Goal: Task Accomplishment & Management: Use online tool/utility

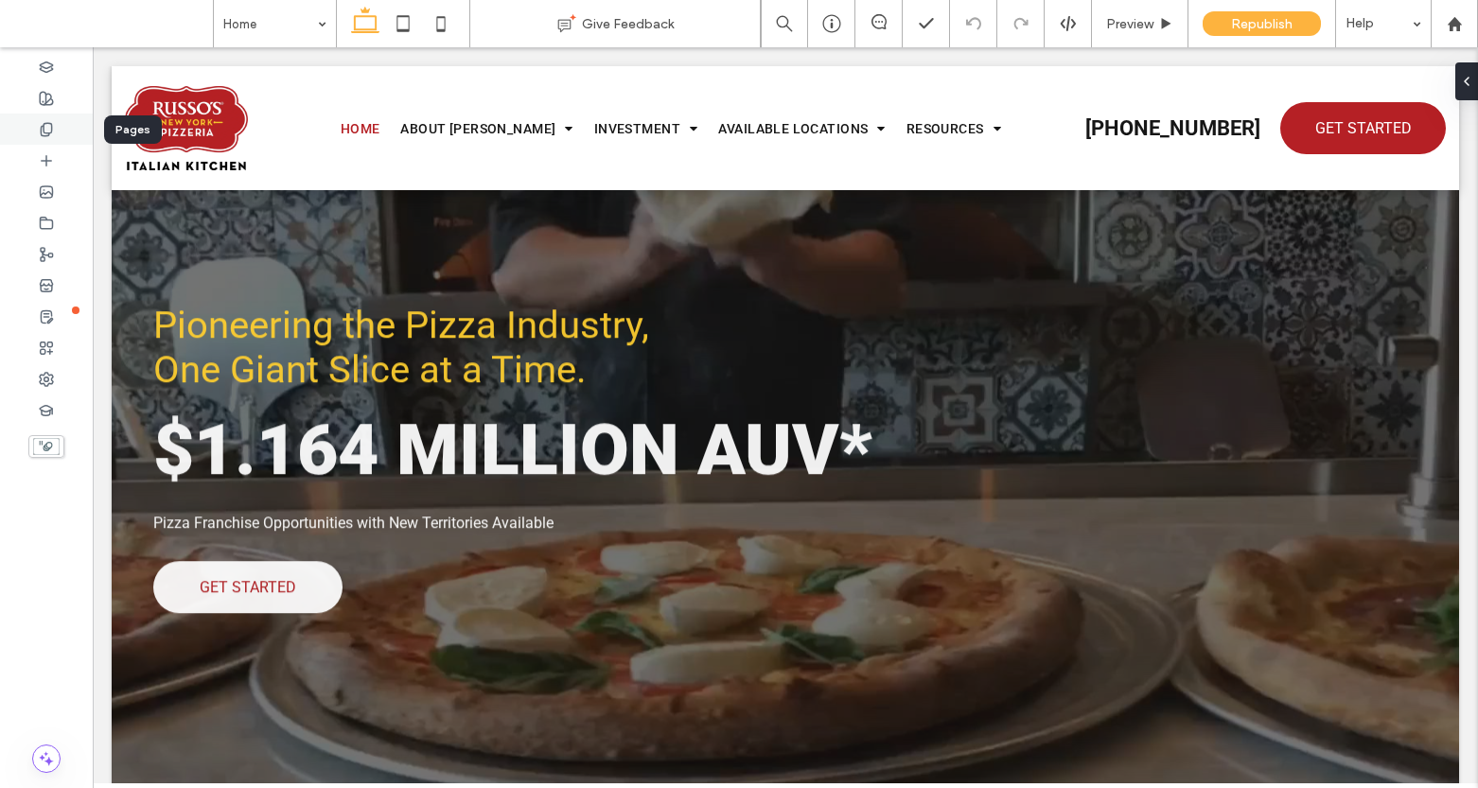
click at [45, 124] on icon at bounding box center [46, 129] width 15 height 15
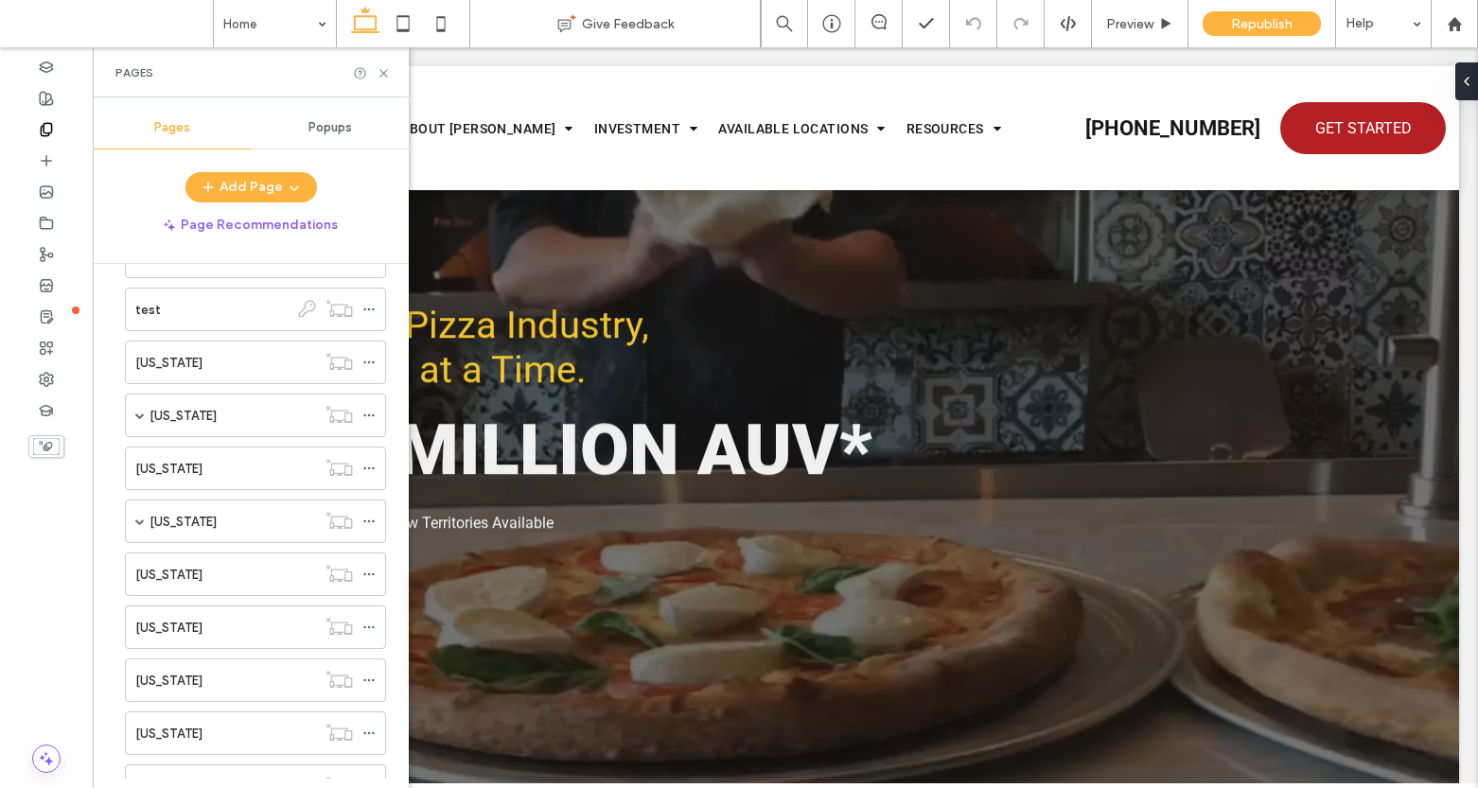
scroll to position [408, 0]
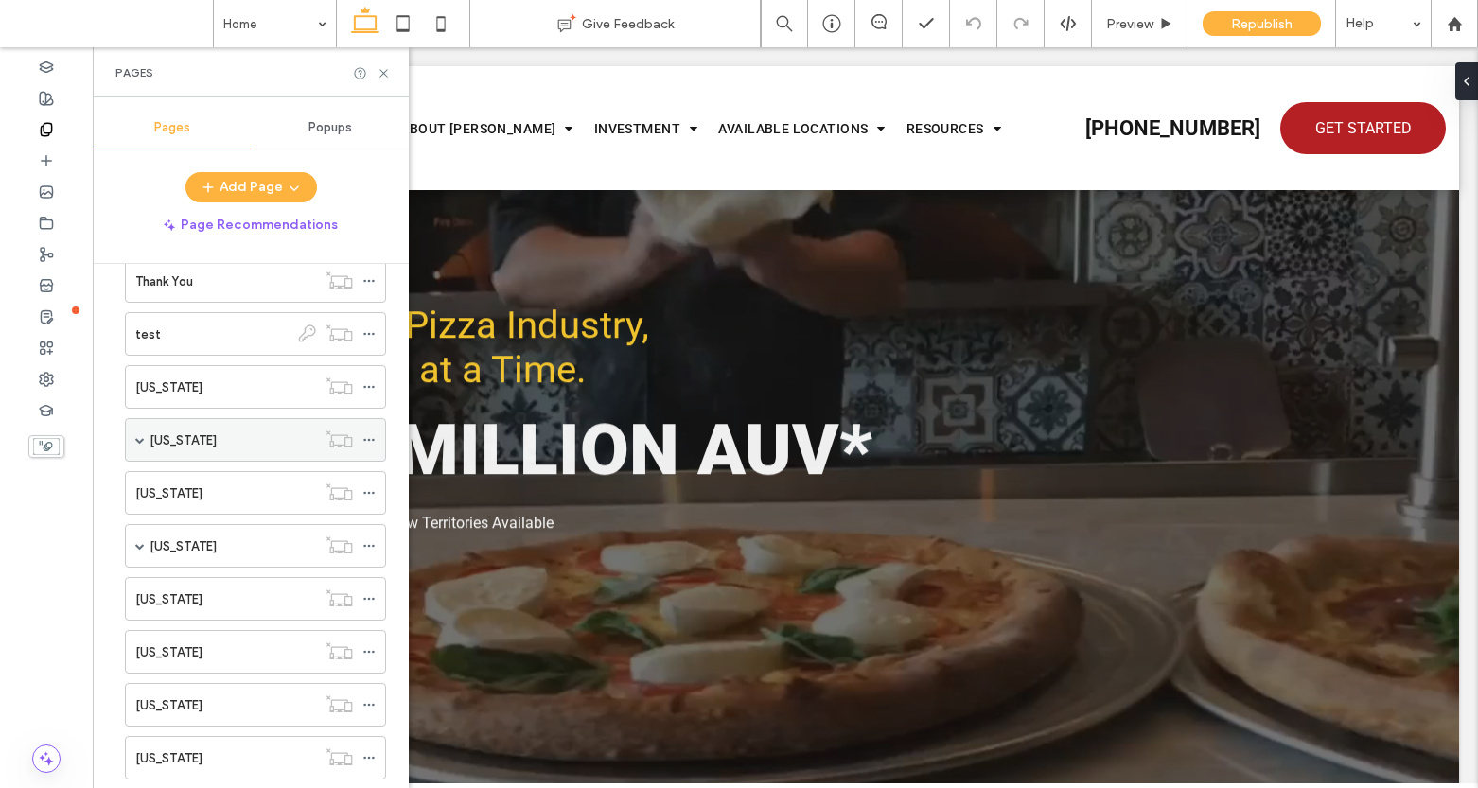
click at [186, 432] on div "Texas" at bounding box center [232, 440] width 166 height 20
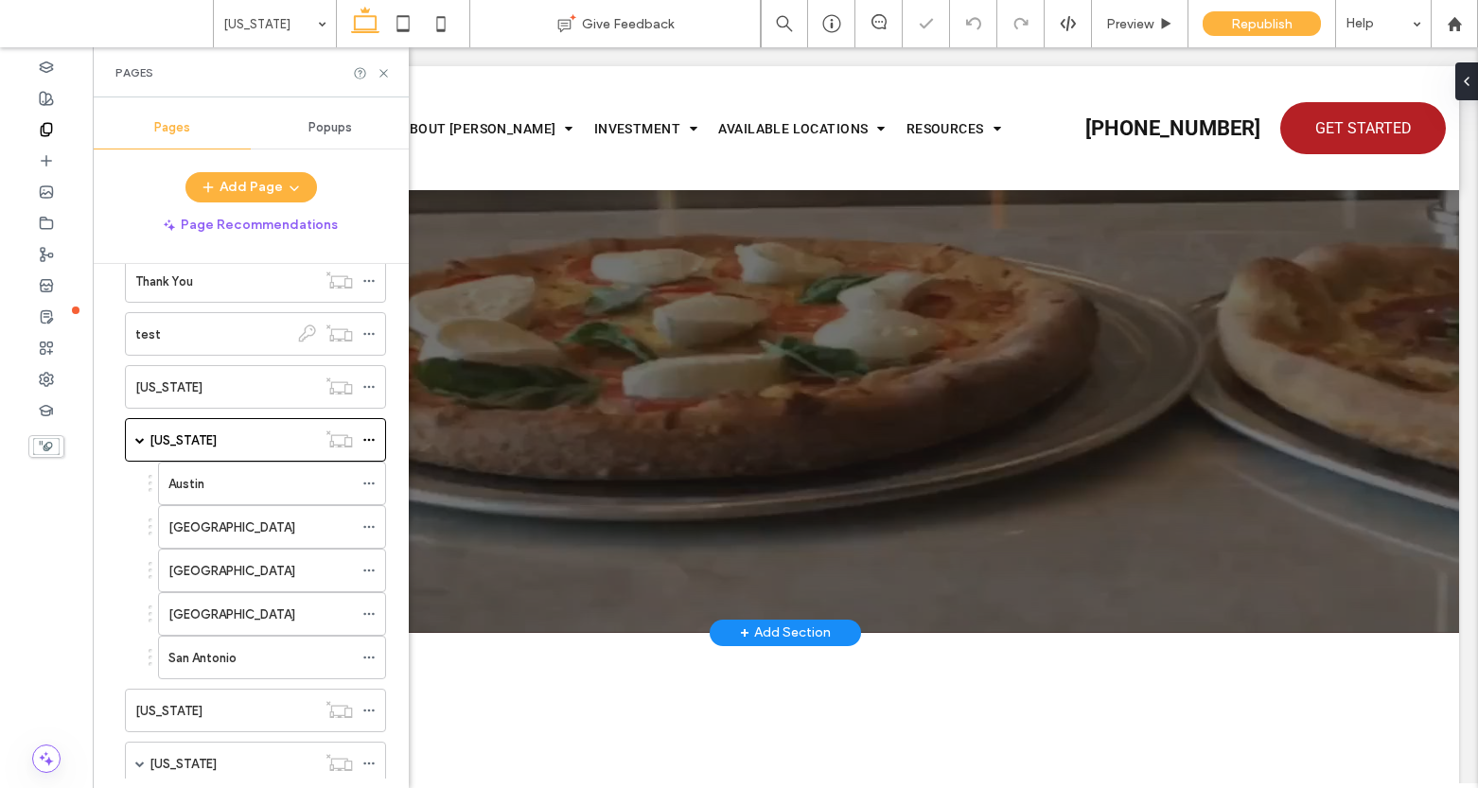
scroll to position [879, 0]
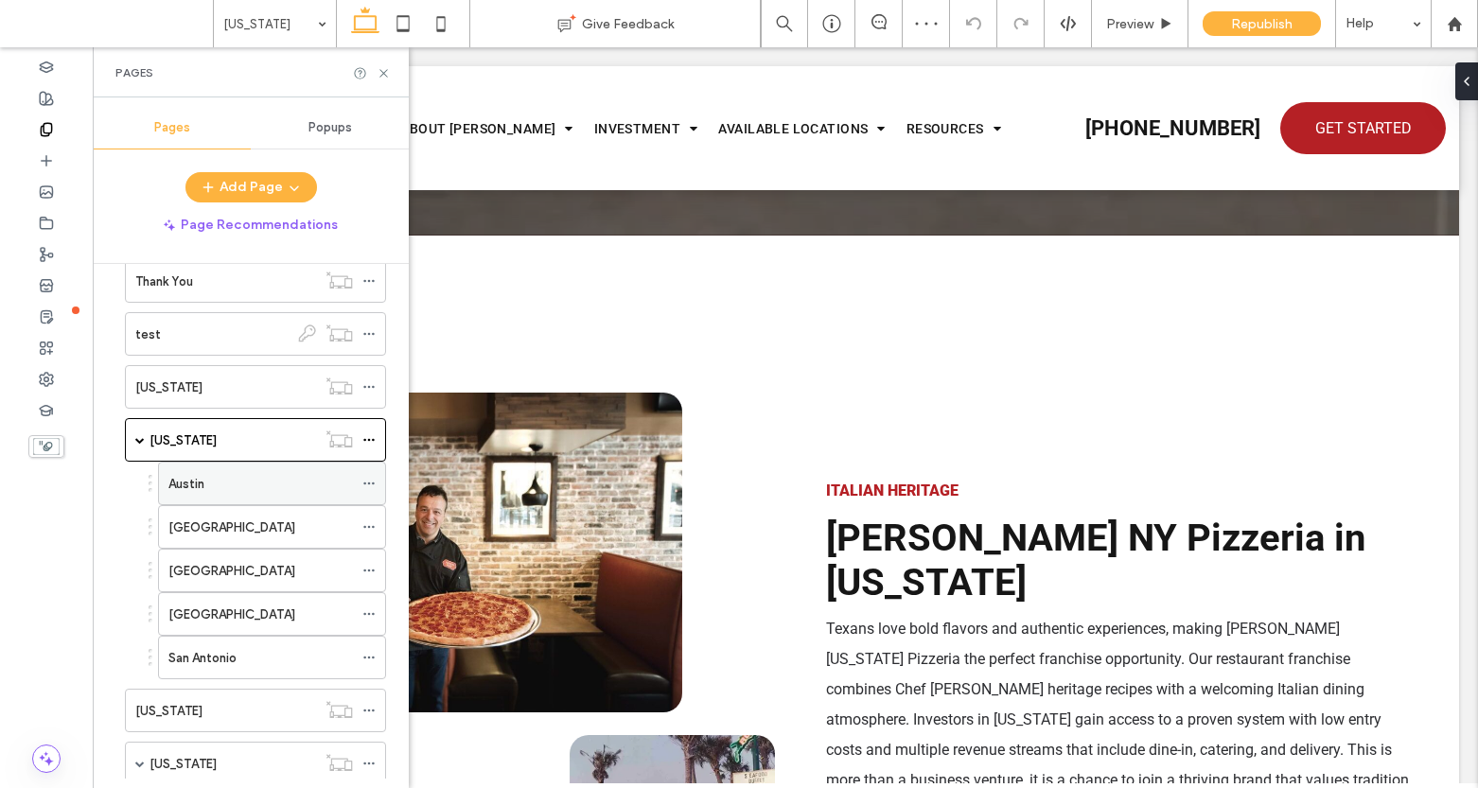
click at [272, 480] on div "Austin" at bounding box center [260, 484] width 184 height 20
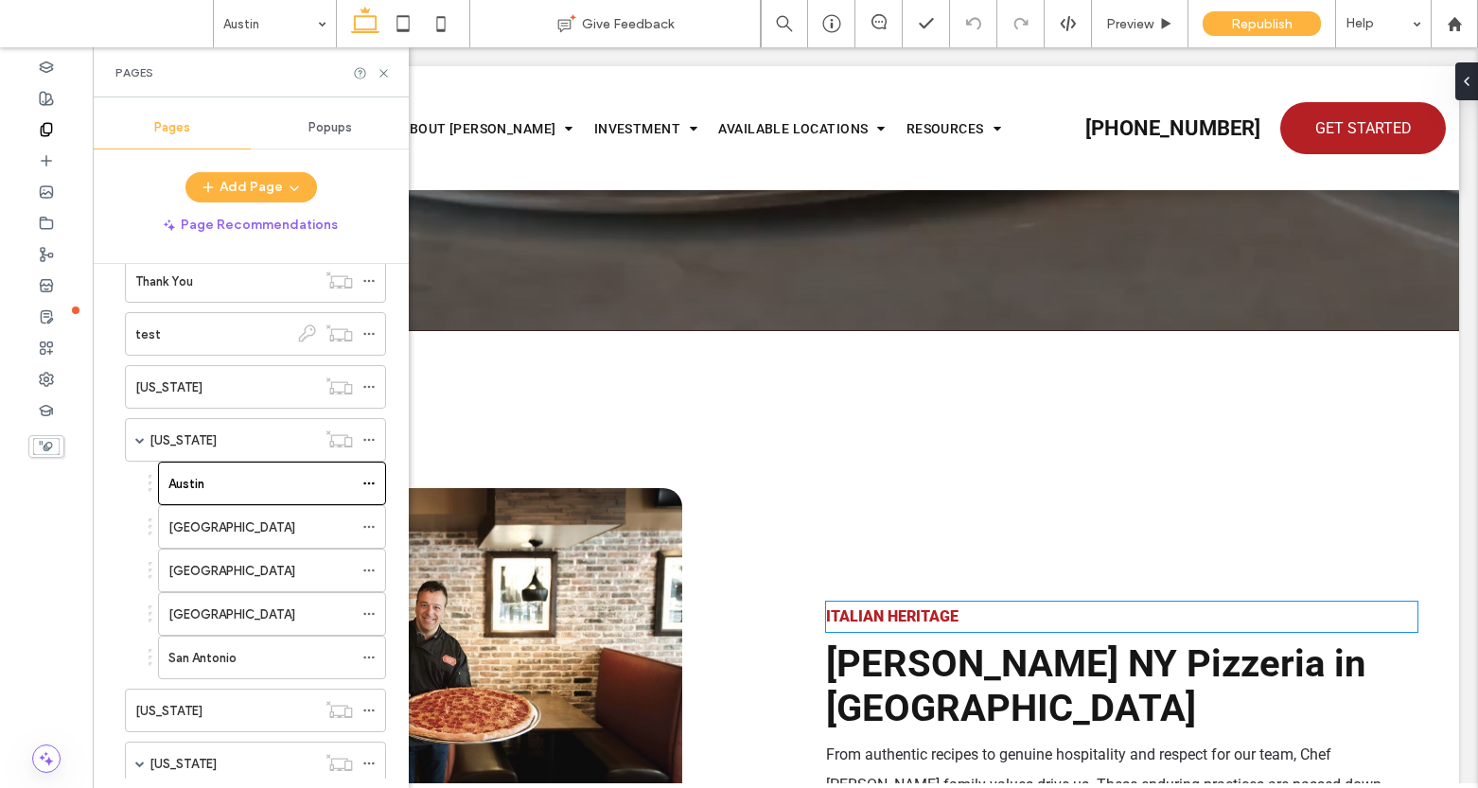
scroll to position [833, 0]
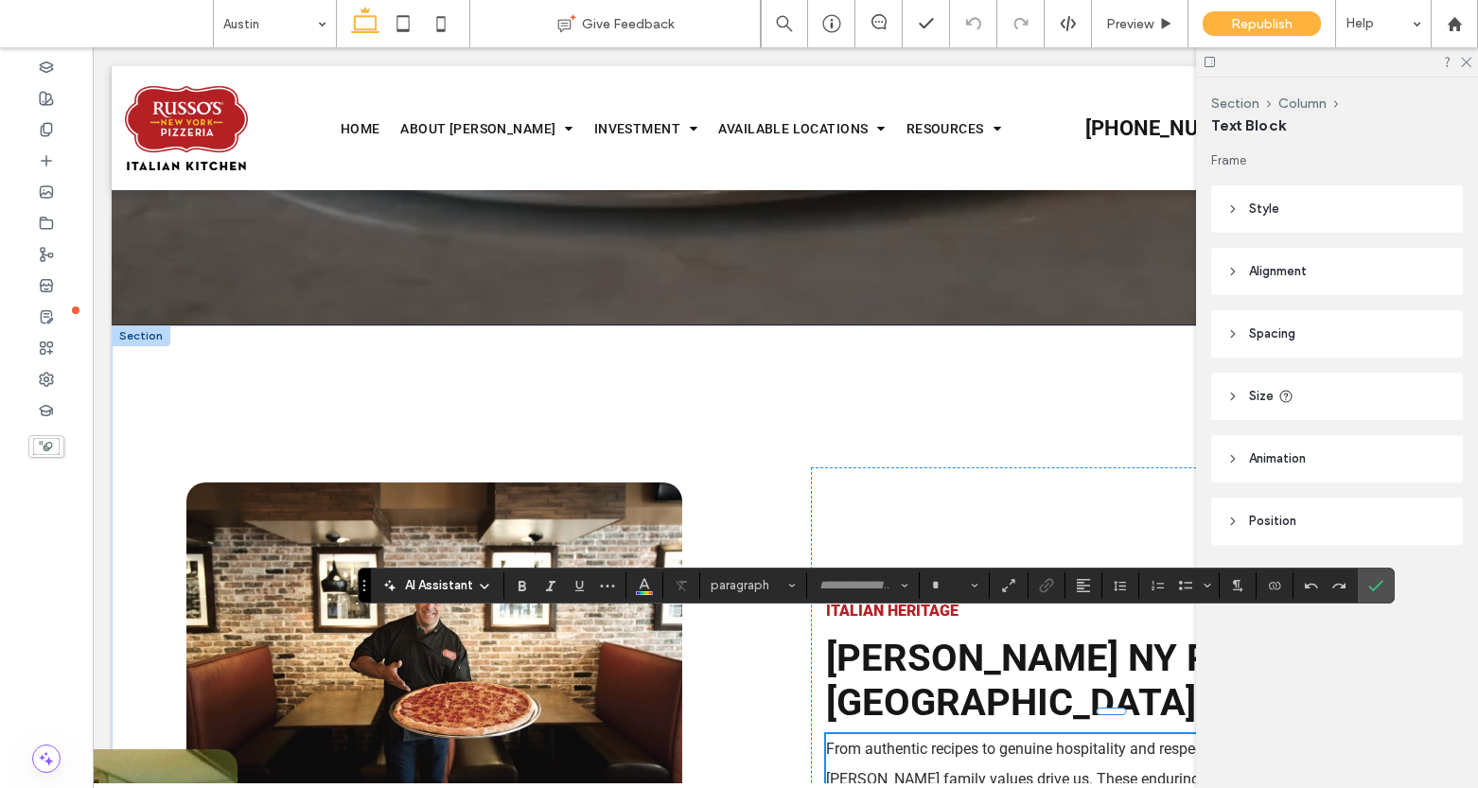
type input "******"
type input "**"
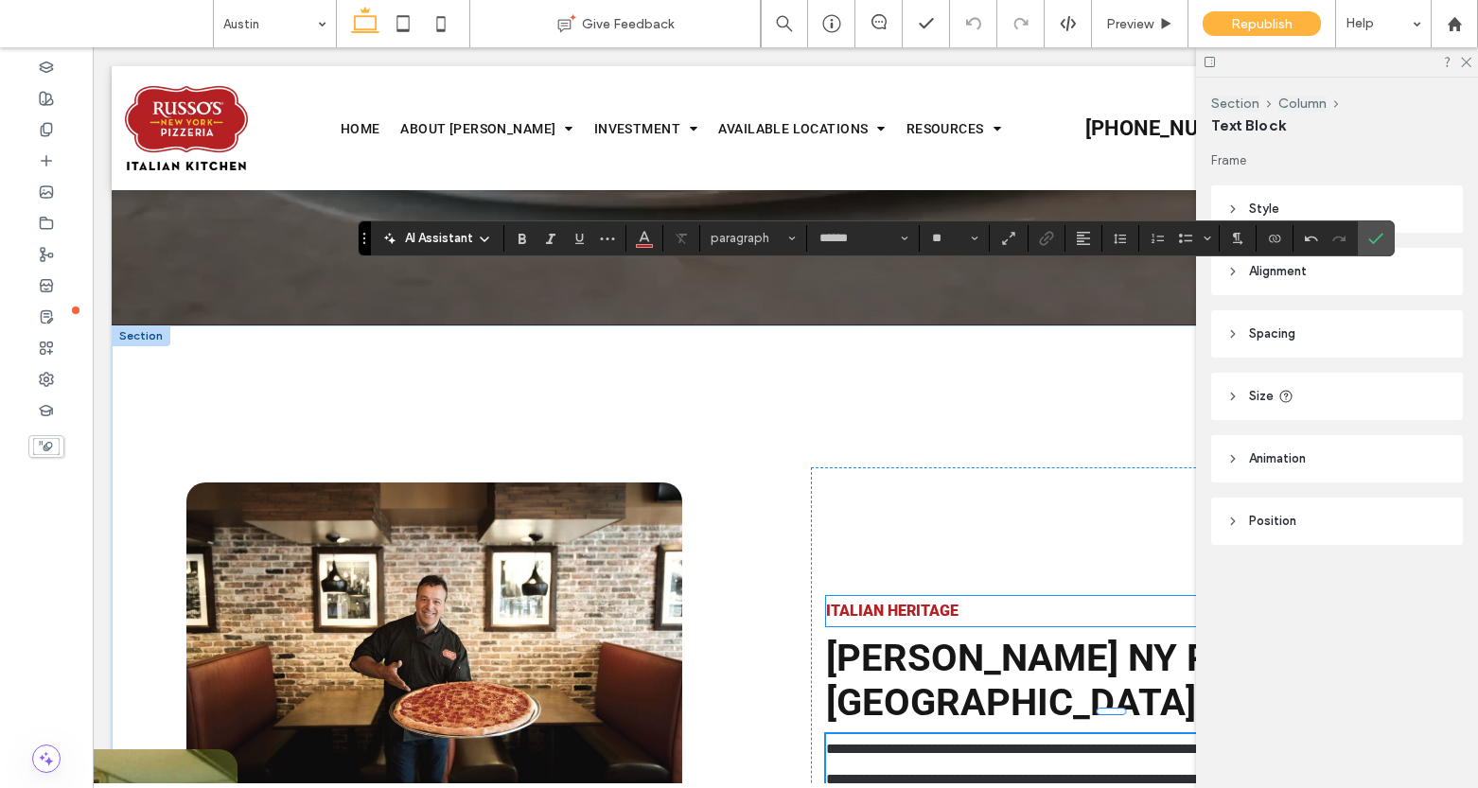
scroll to position [1181, 0]
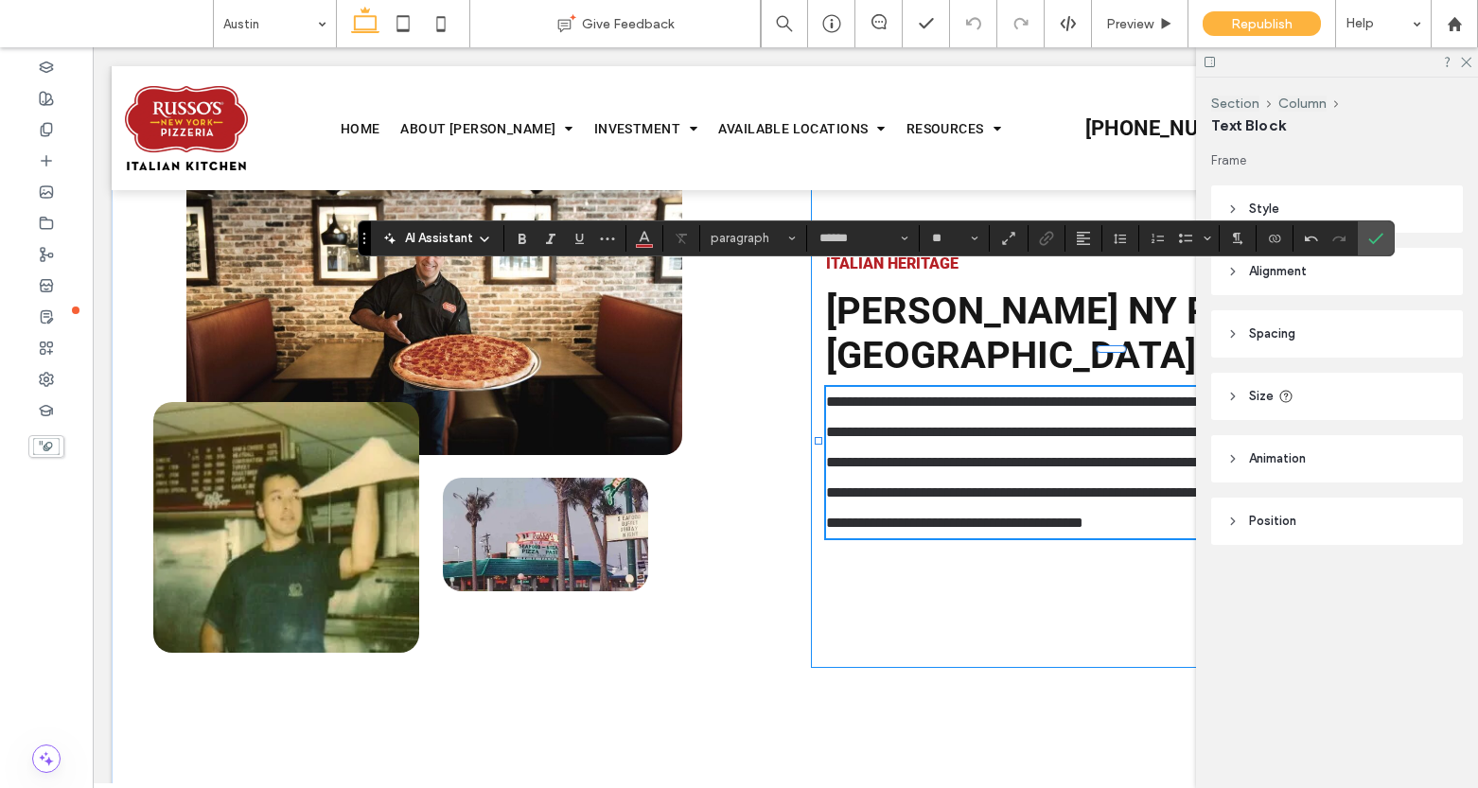
click at [990, 534] on div "**********" at bounding box center [1121, 394] width 621 height 548
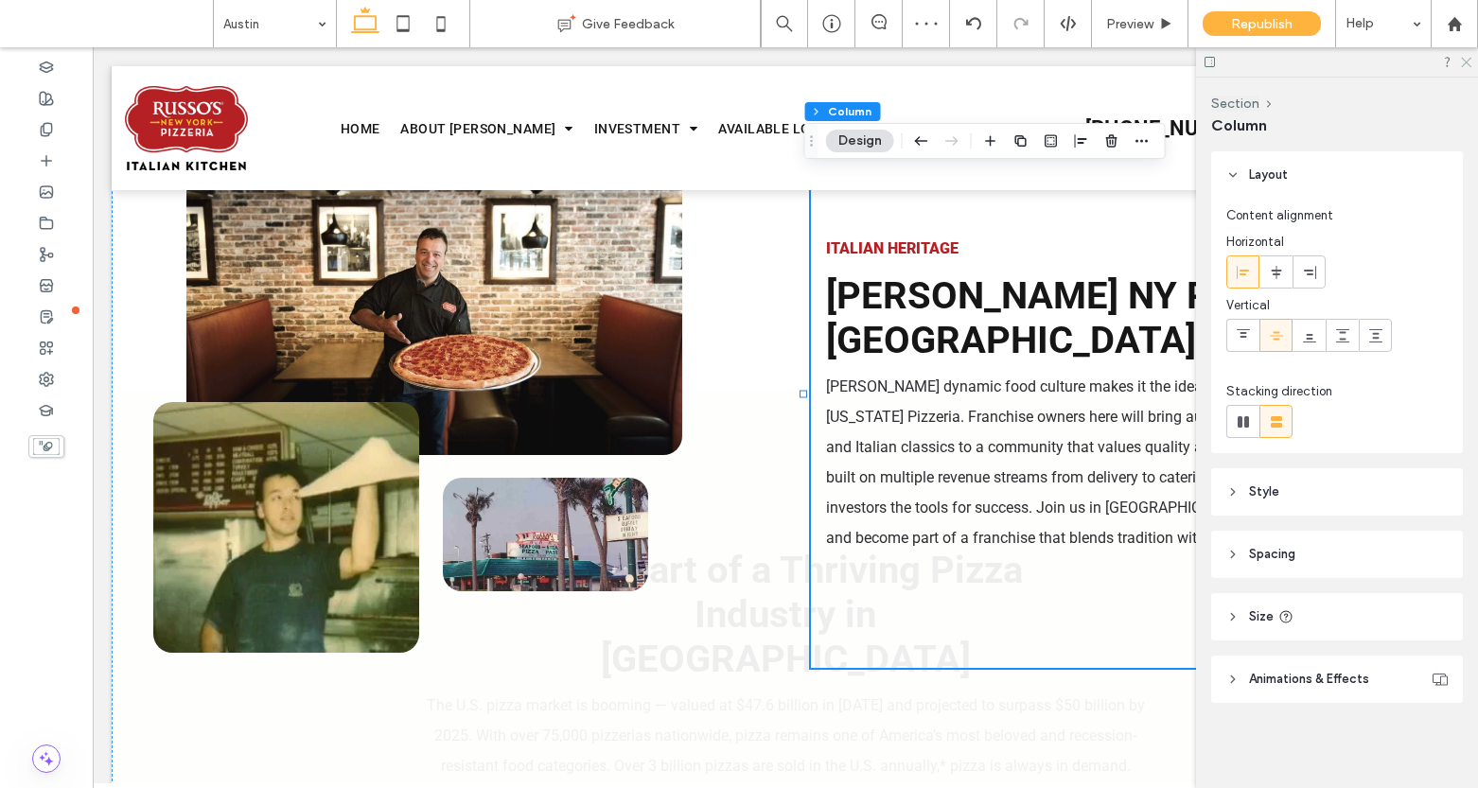
click at [1467, 62] on use at bounding box center [1466, 63] width 10 height 10
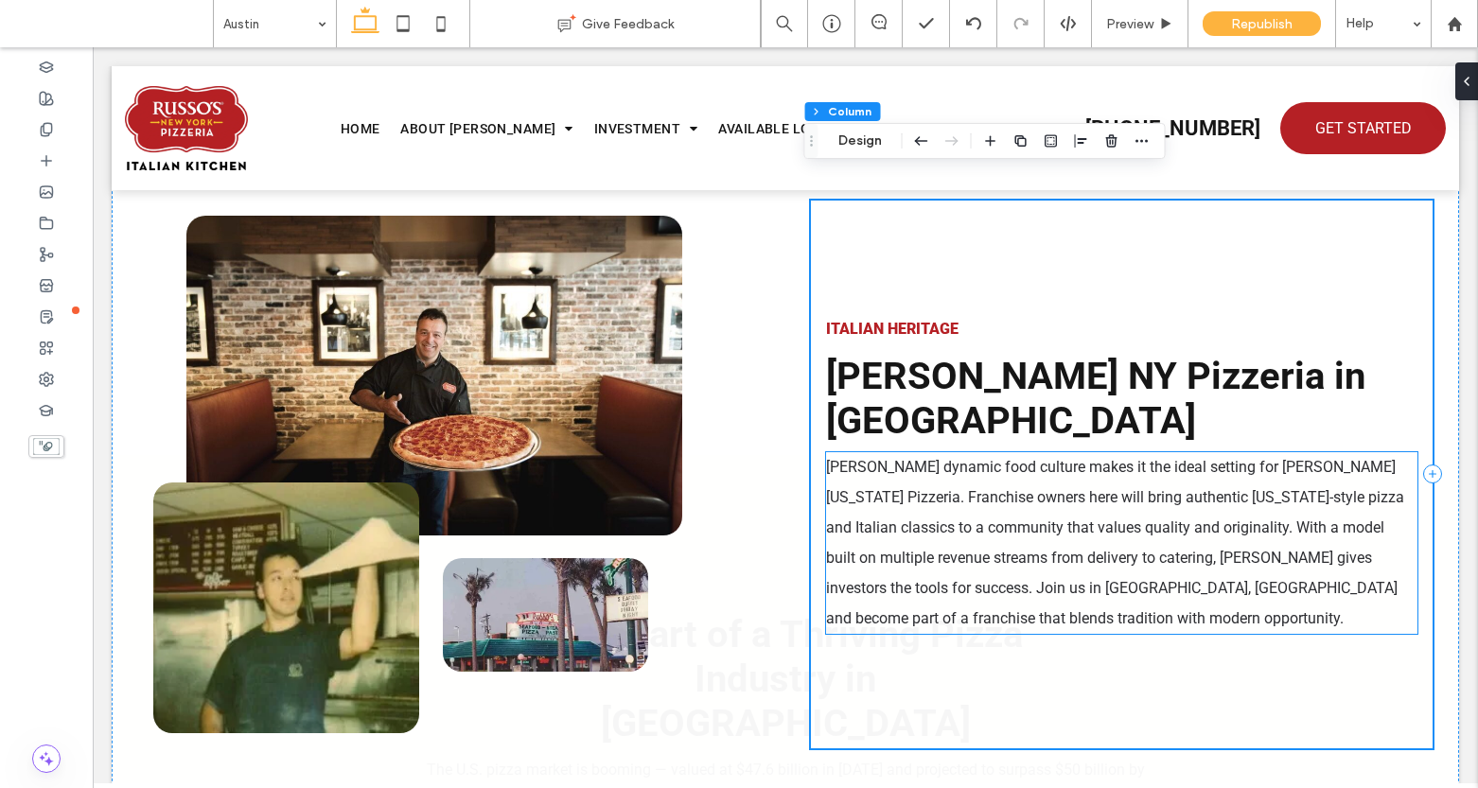
scroll to position [1074, 0]
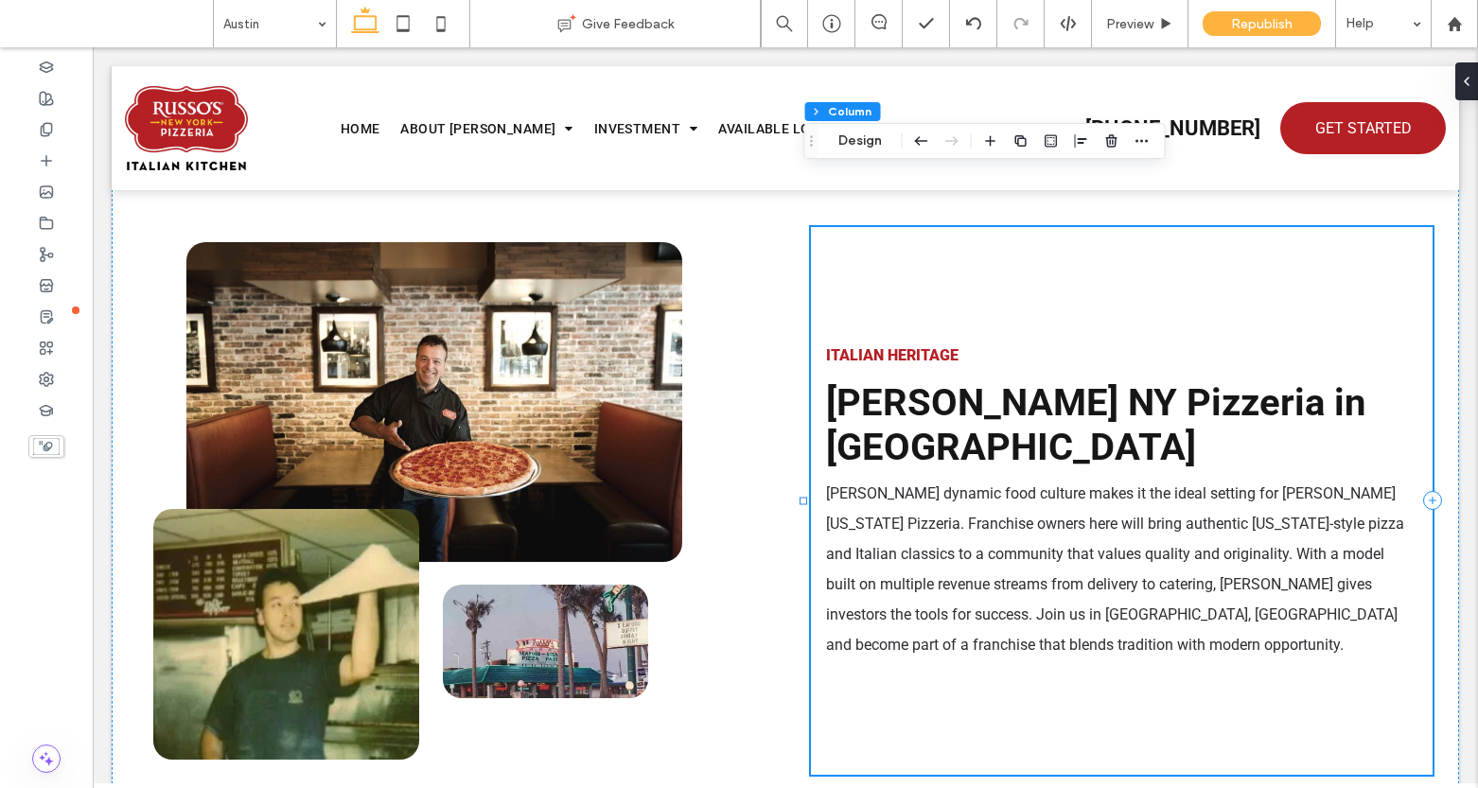
click at [1030, 587] on div "ITALIAN HERITAGE Russo's NY Pizzeria in Austin Austin’s dynamic food culture ma…" at bounding box center [1121, 501] width 621 height 548
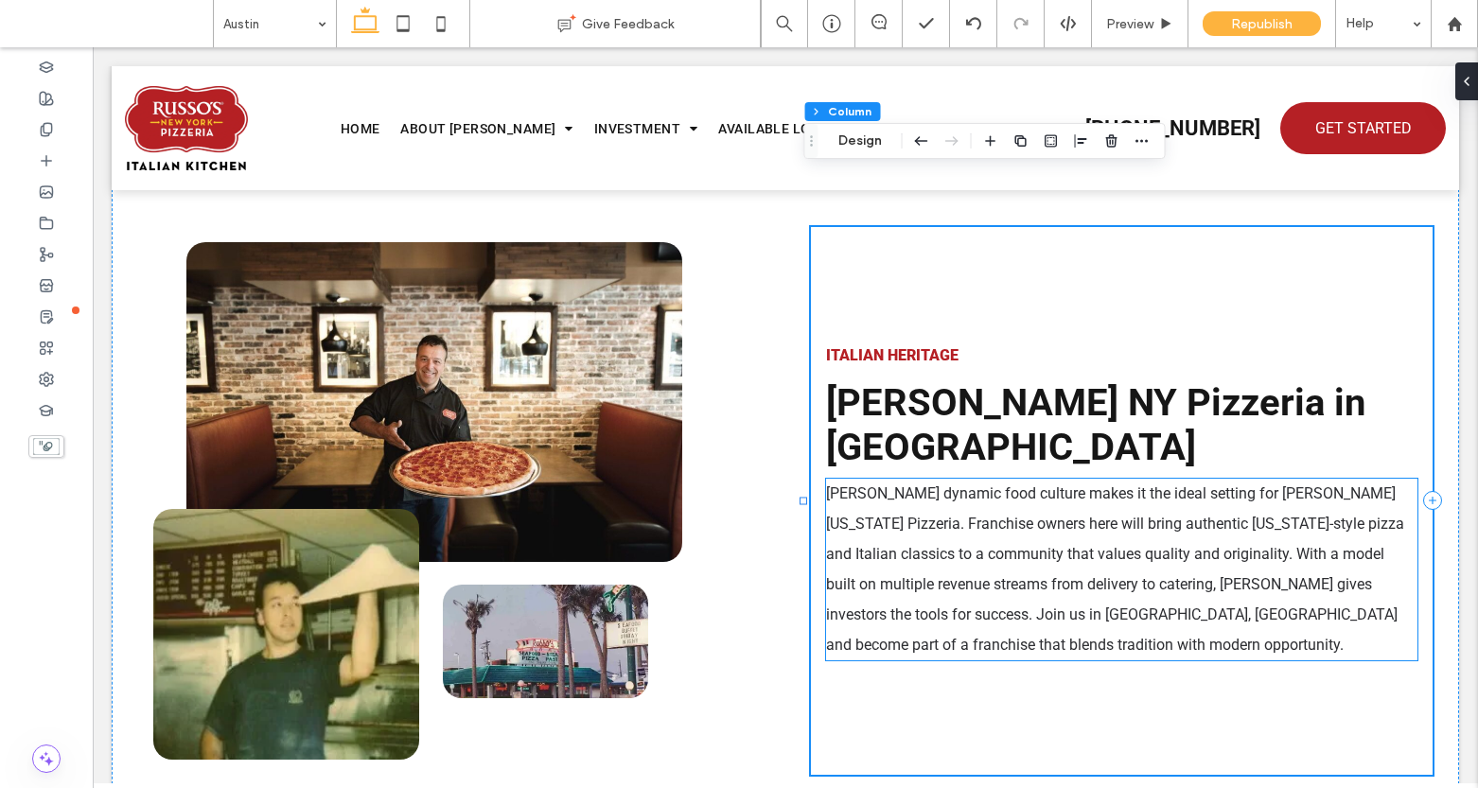
click at [919, 519] on p "Austin’s dynamic food culture makes it the ideal setting for Russo’s New York P…" at bounding box center [1121, 570] width 590 height 182
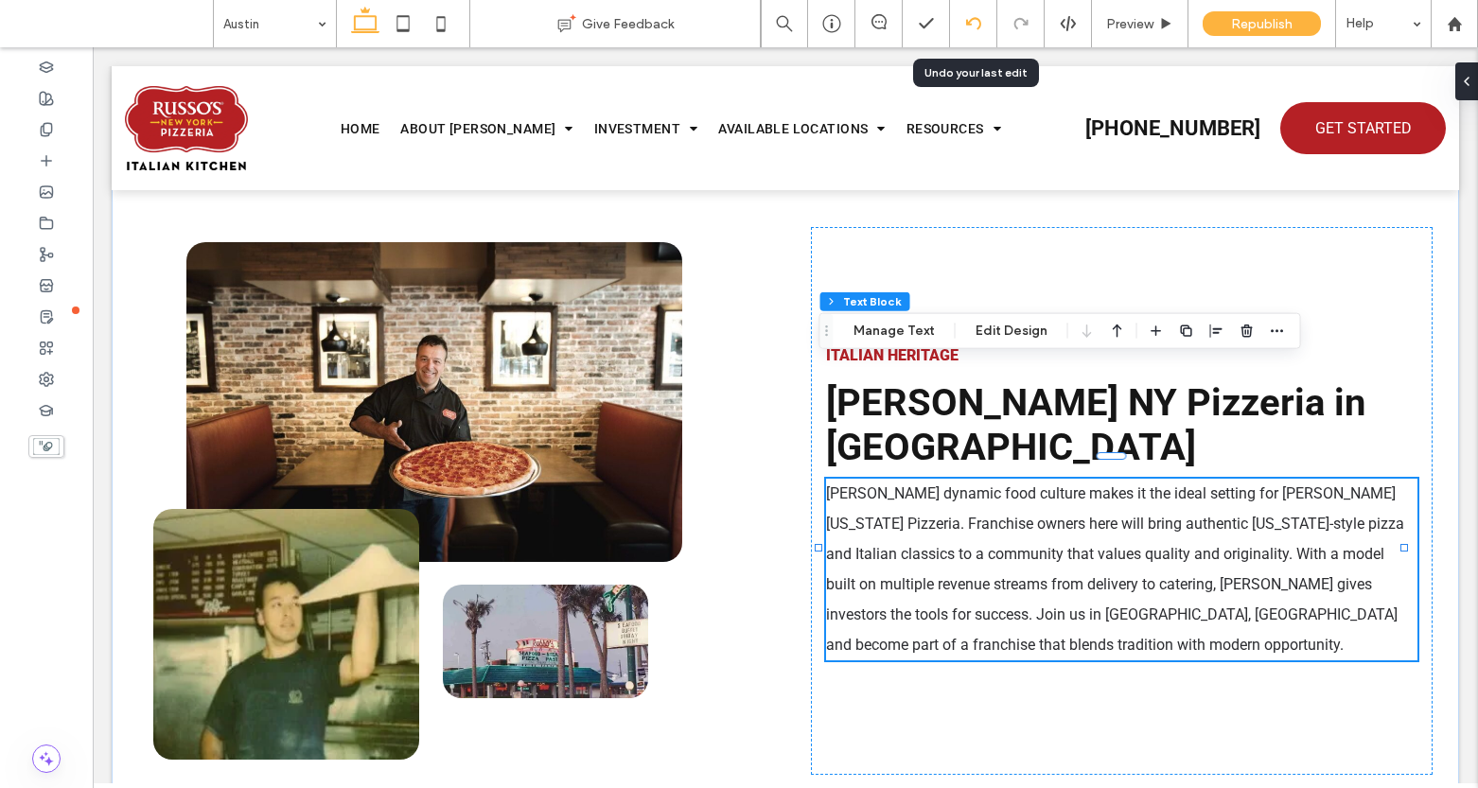
click at [971, 26] on icon at bounding box center [973, 23] width 15 height 15
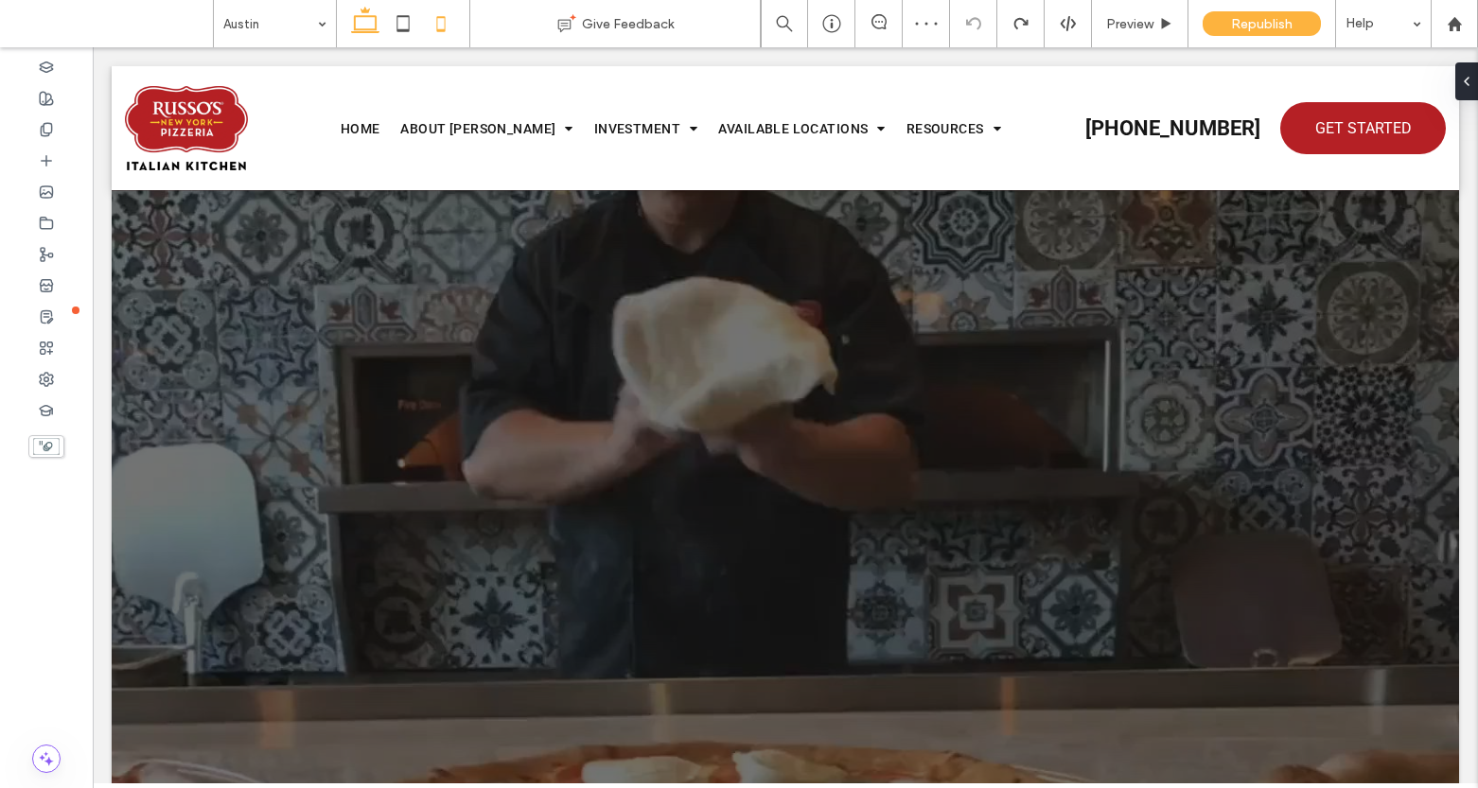
scroll to position [1078, 0]
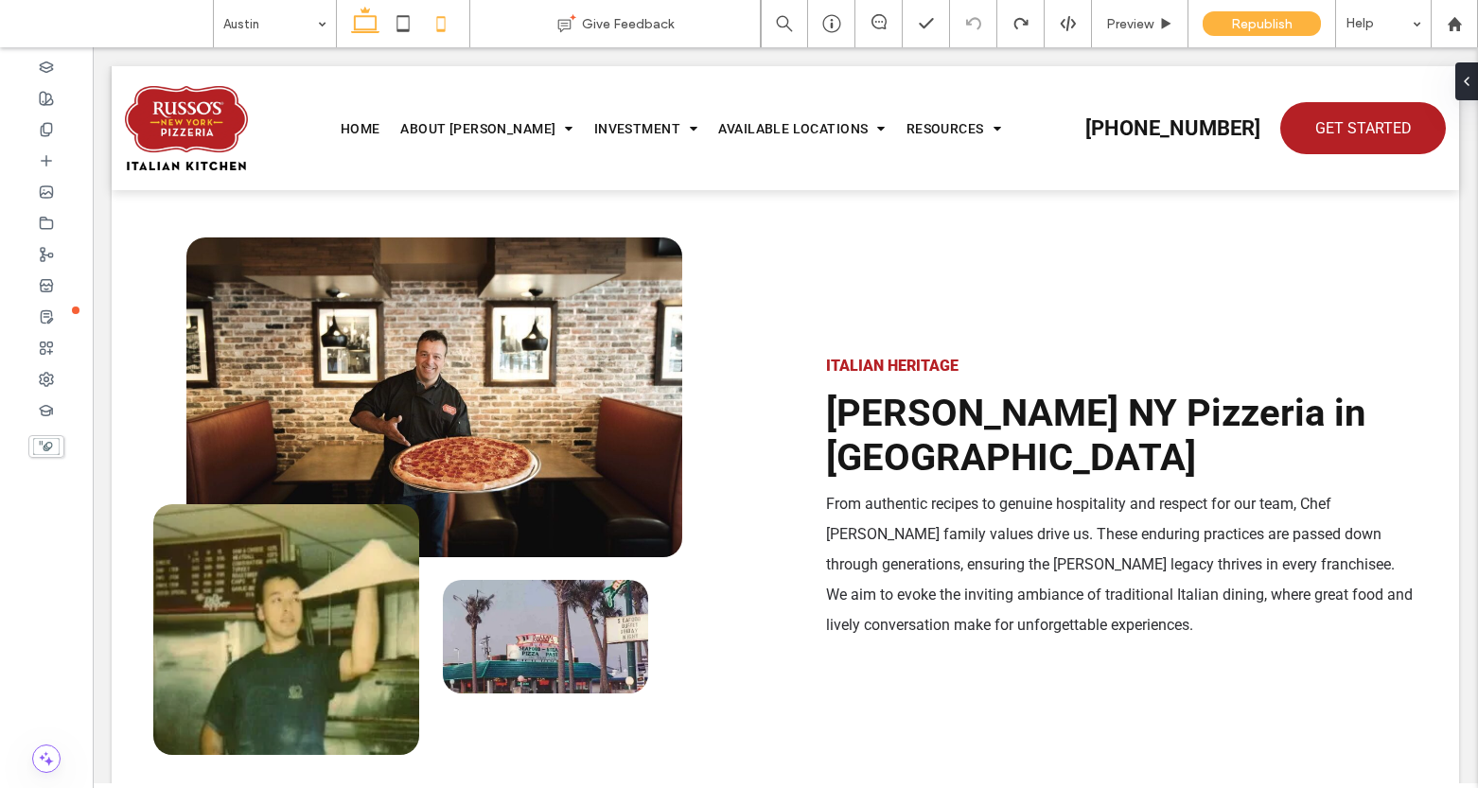
click at [962, 495] on span "From authentic recipes to genuine hospitality and respect for our team, Chef Ru…" at bounding box center [1119, 564] width 587 height 139
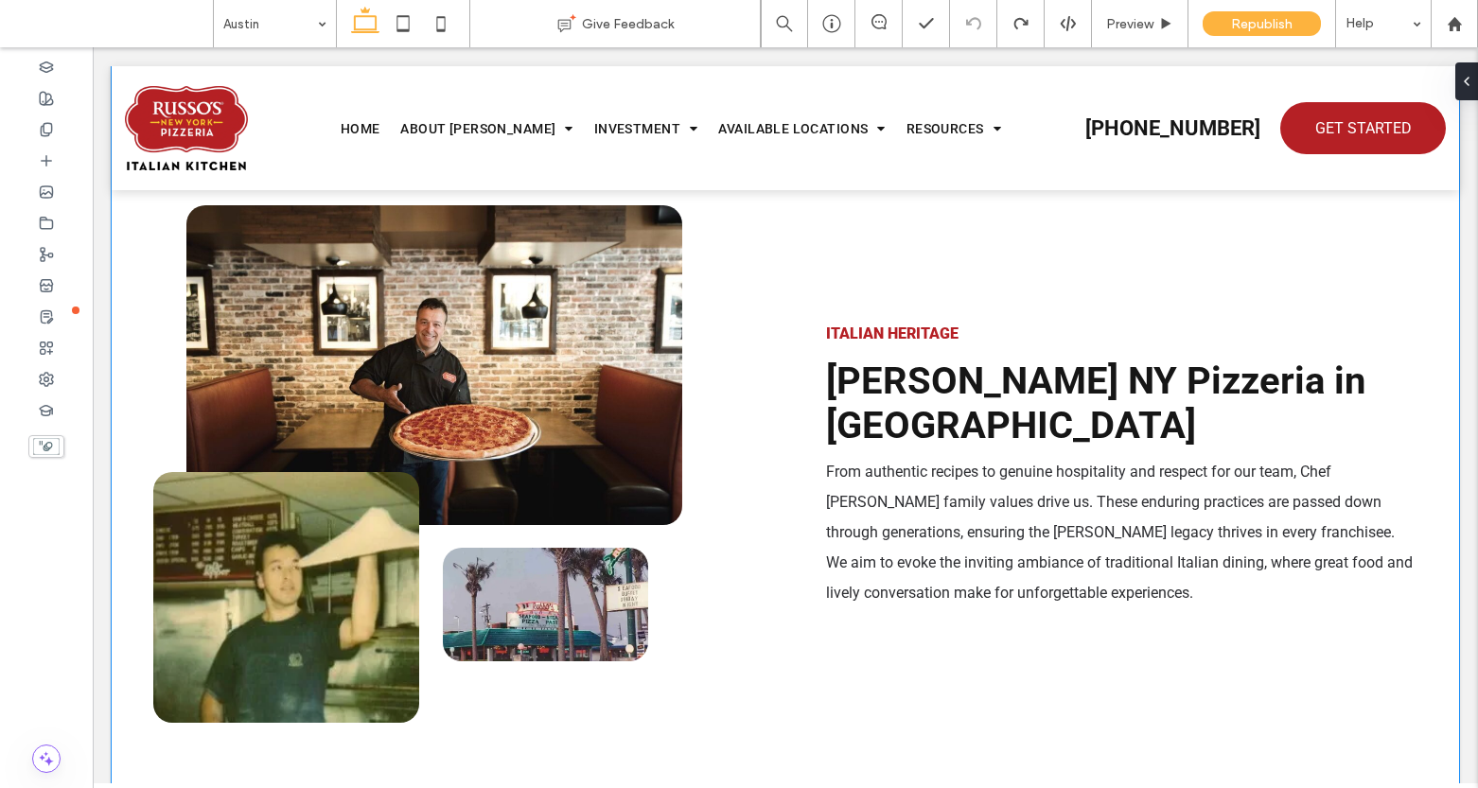
click at [990, 457] on p "From authentic recipes to genuine hospitality and respect for our team, Chef Ru…" at bounding box center [1121, 532] width 590 height 151
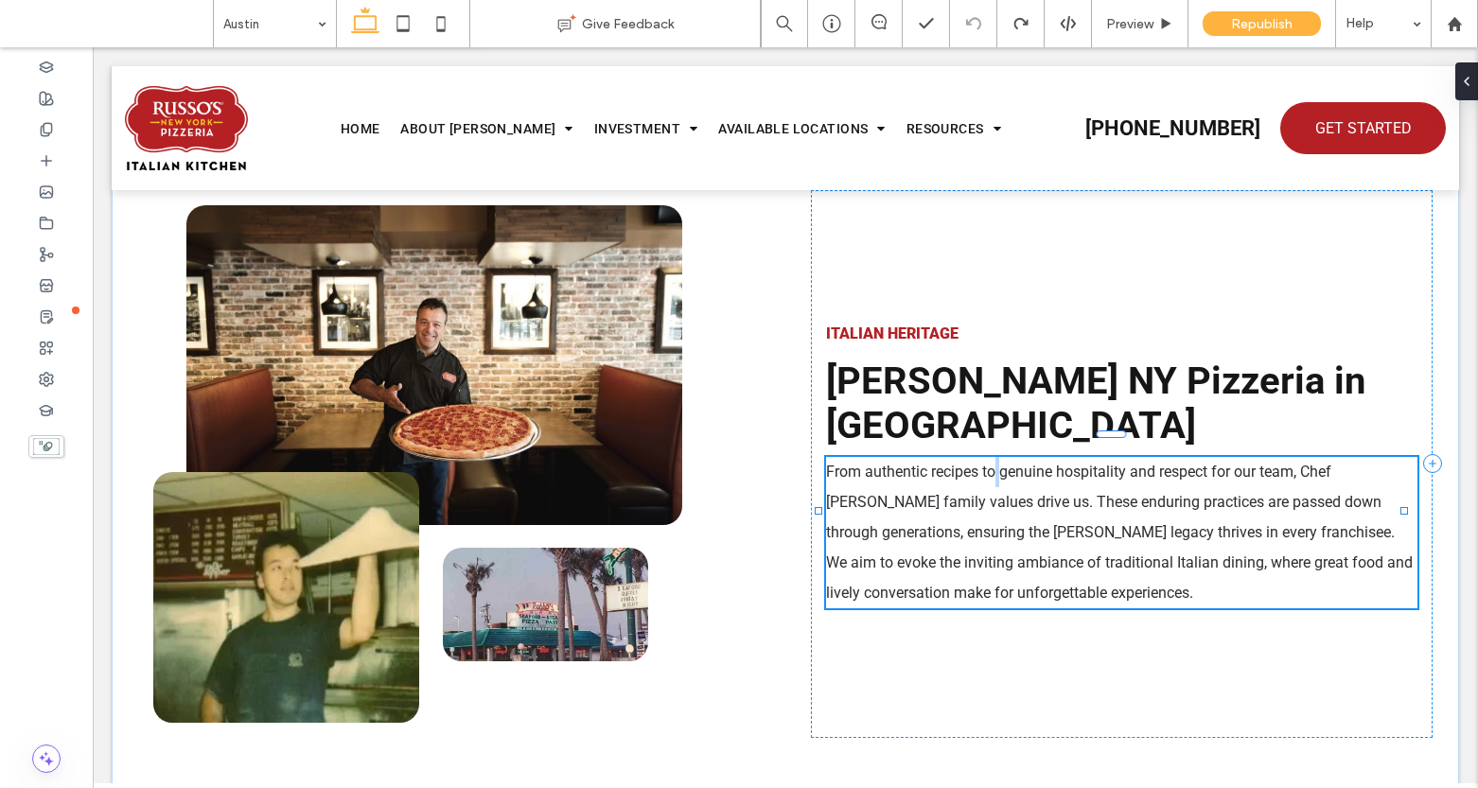
click at [981, 457] on p "From authentic recipes to genuine hospitality and respect for our team, Chef Ru…" at bounding box center [1121, 532] width 590 height 151
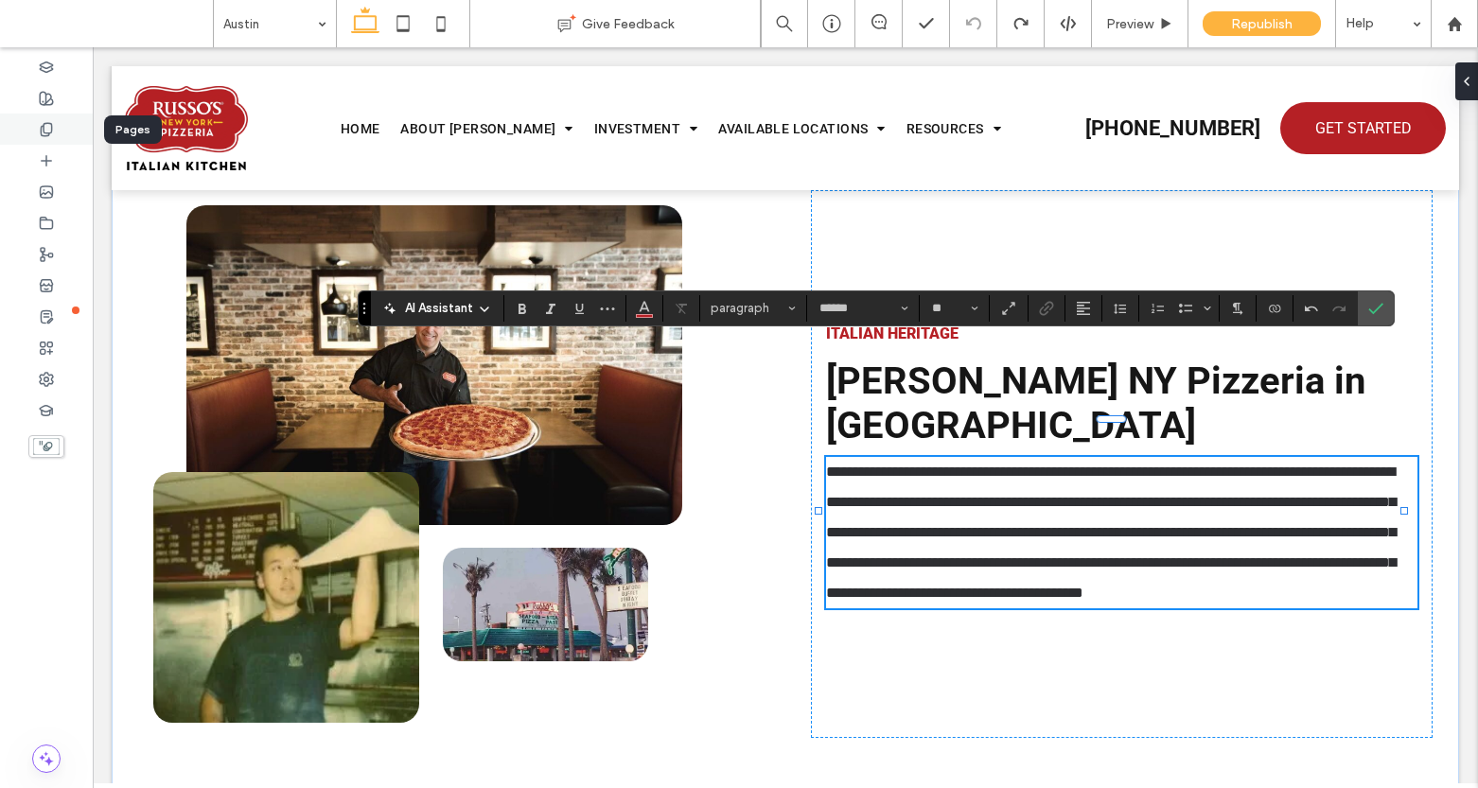
click at [39, 123] on icon at bounding box center [46, 129] width 15 height 15
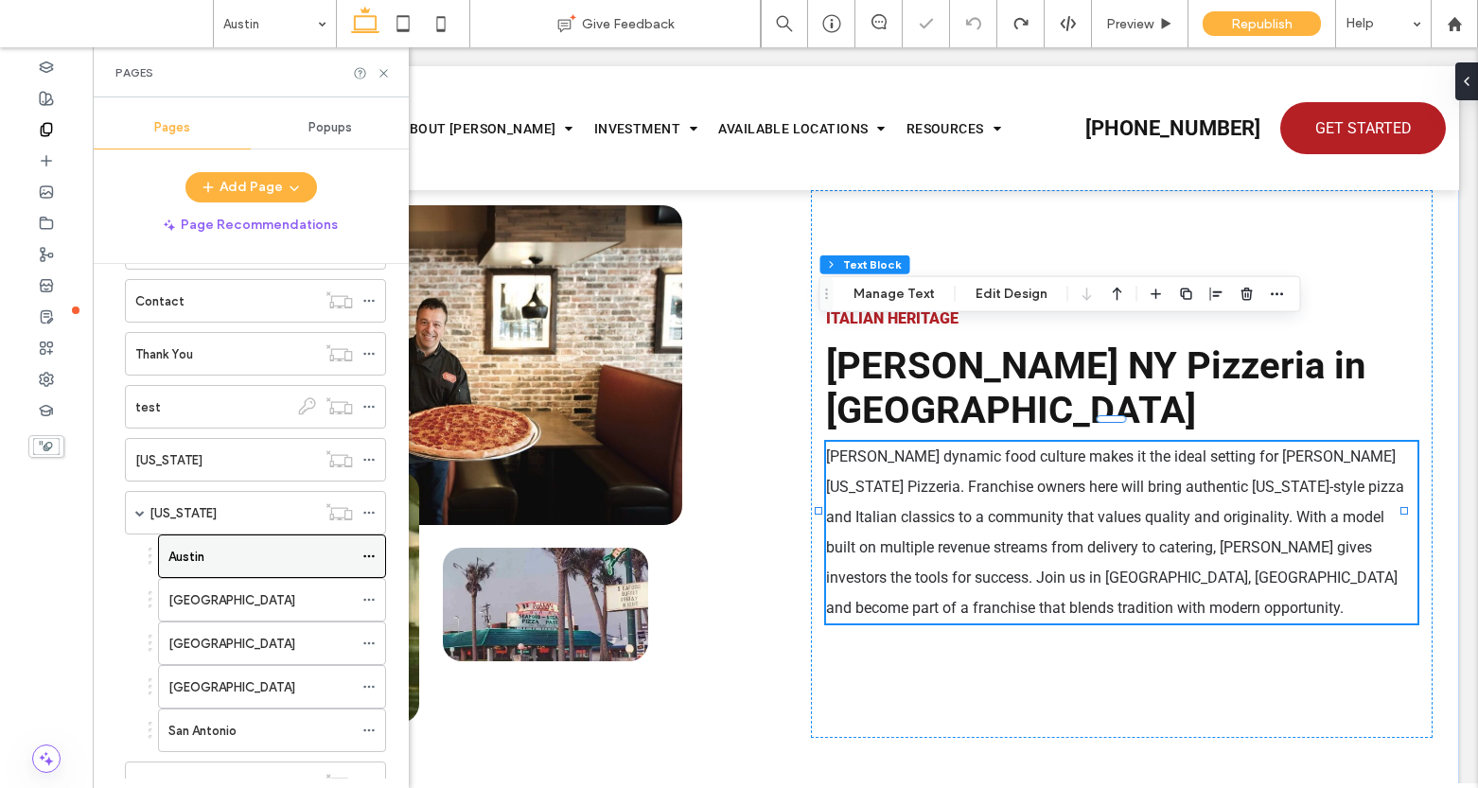
scroll to position [339, 0]
click at [226, 604] on div "Dallas" at bounding box center [260, 597] width 184 height 20
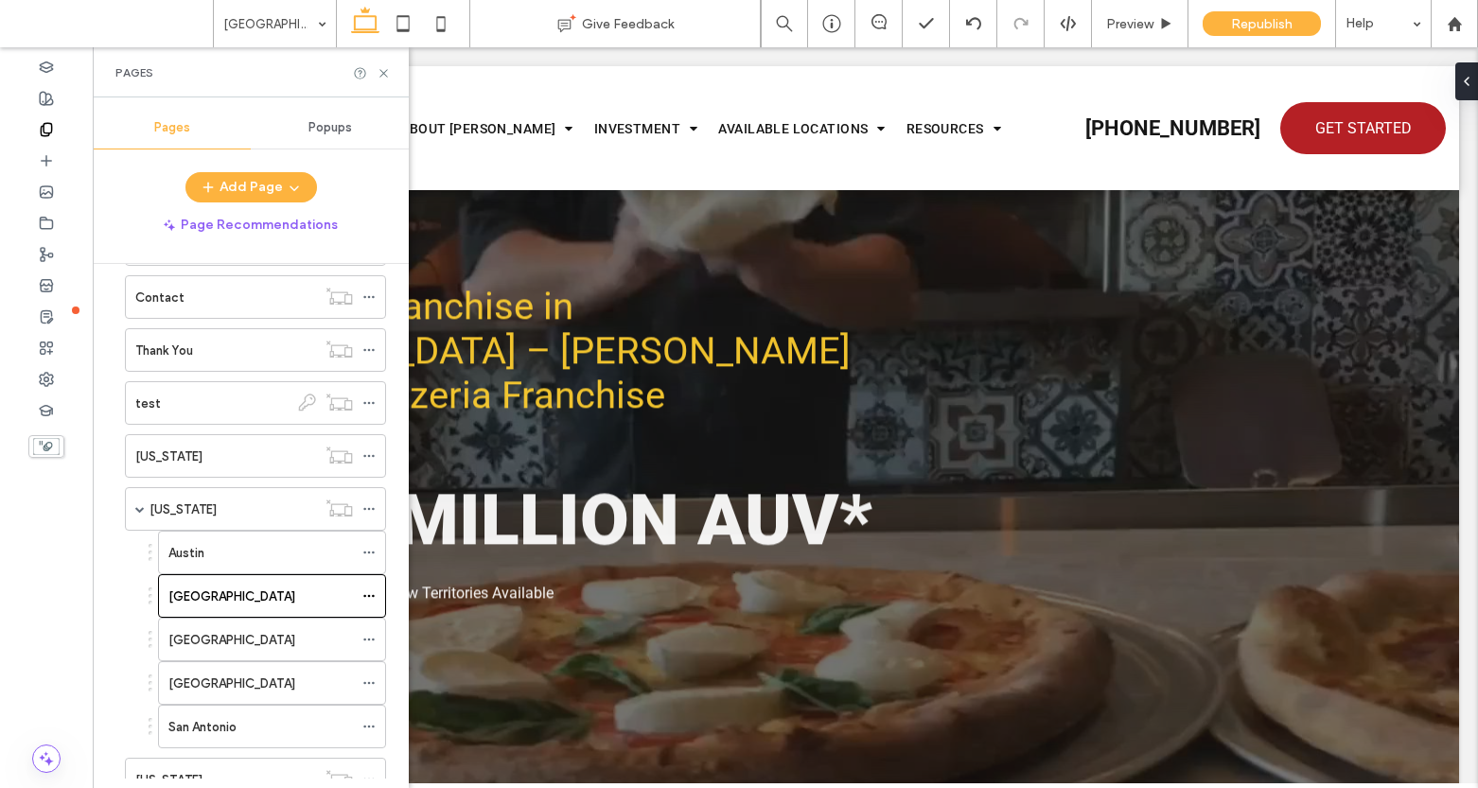
scroll to position [0, 0]
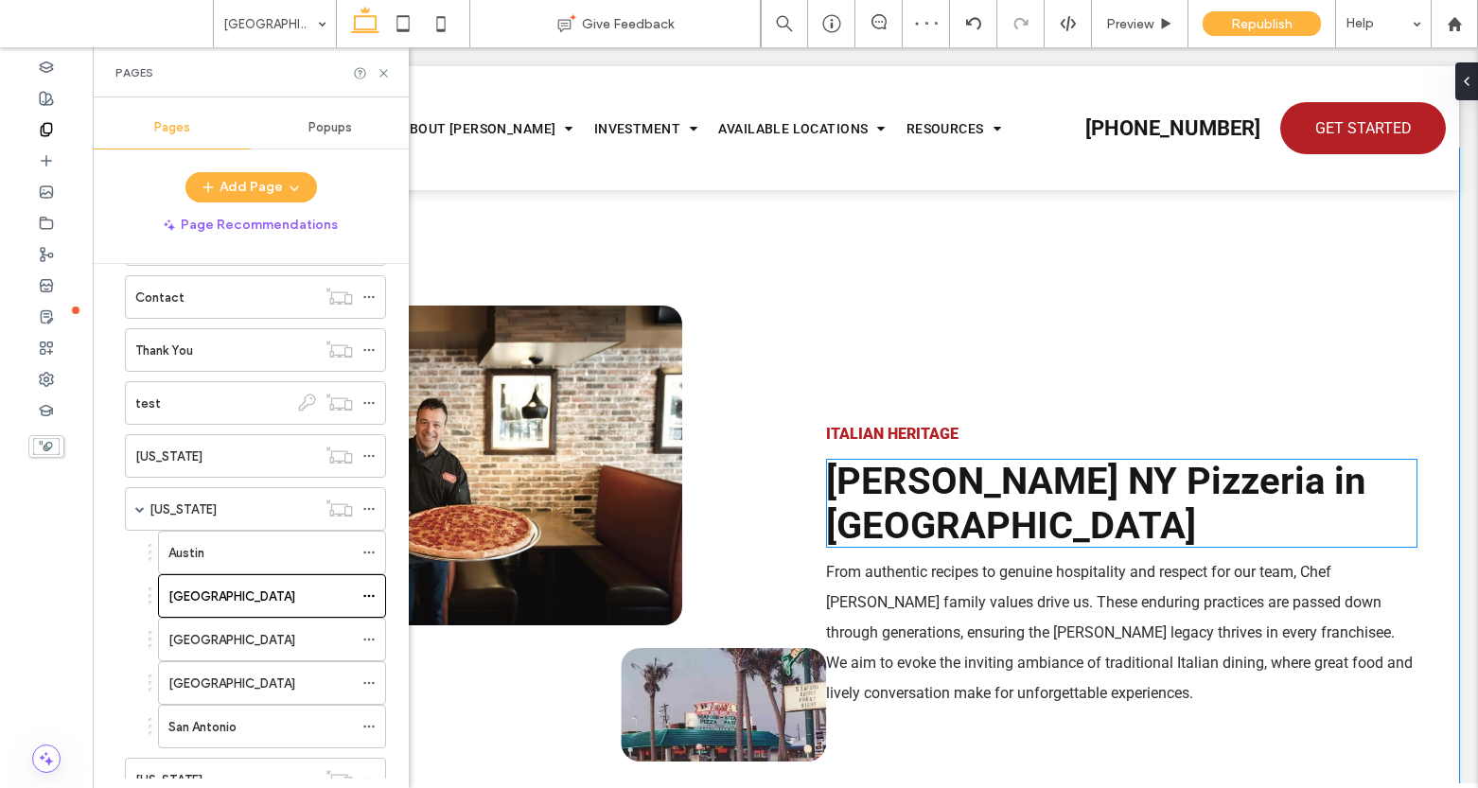
scroll to position [1015, 0]
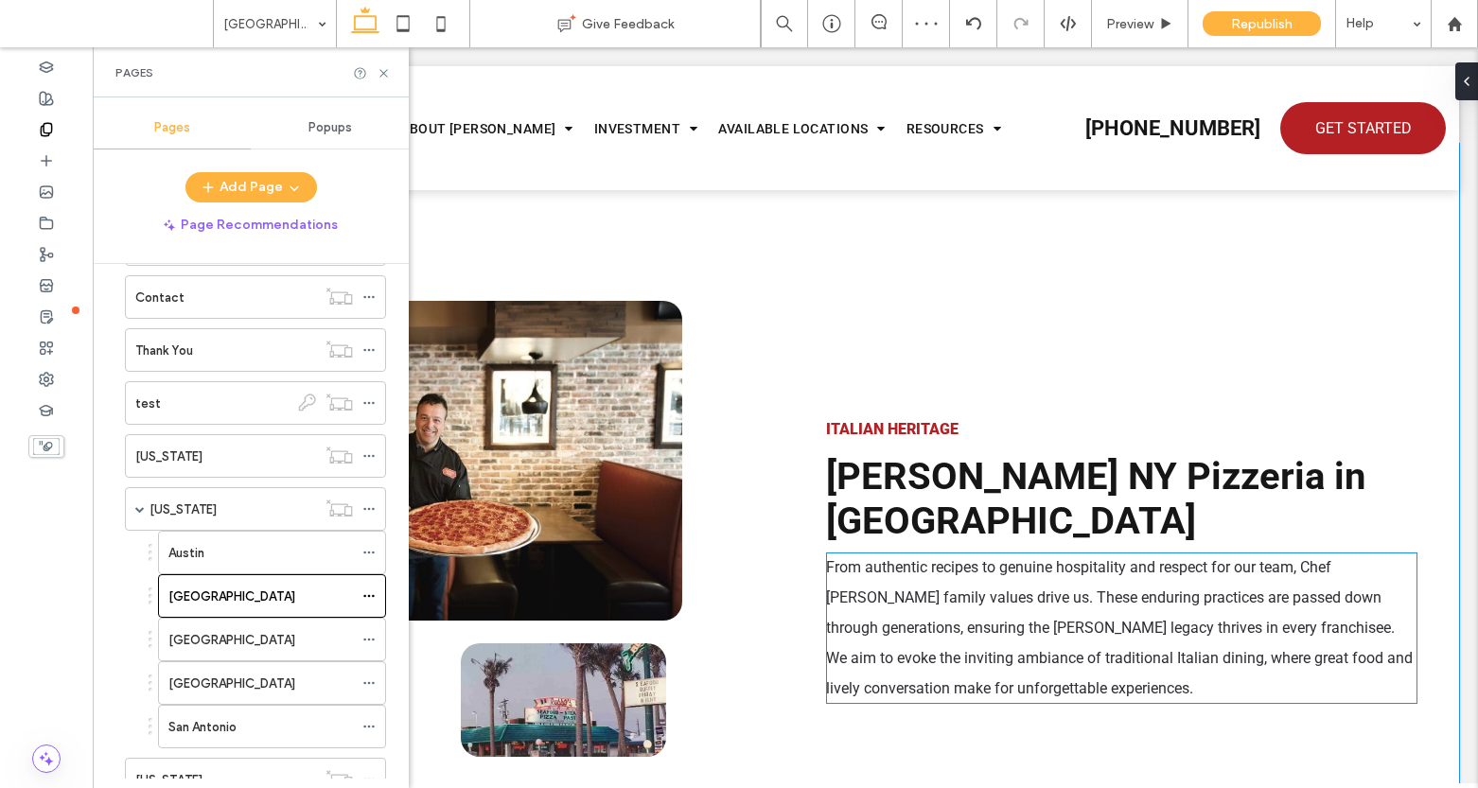
click at [957, 558] on span "From authentic recipes to genuine hospitality and respect for our team, Chef Ru…" at bounding box center [1119, 627] width 587 height 139
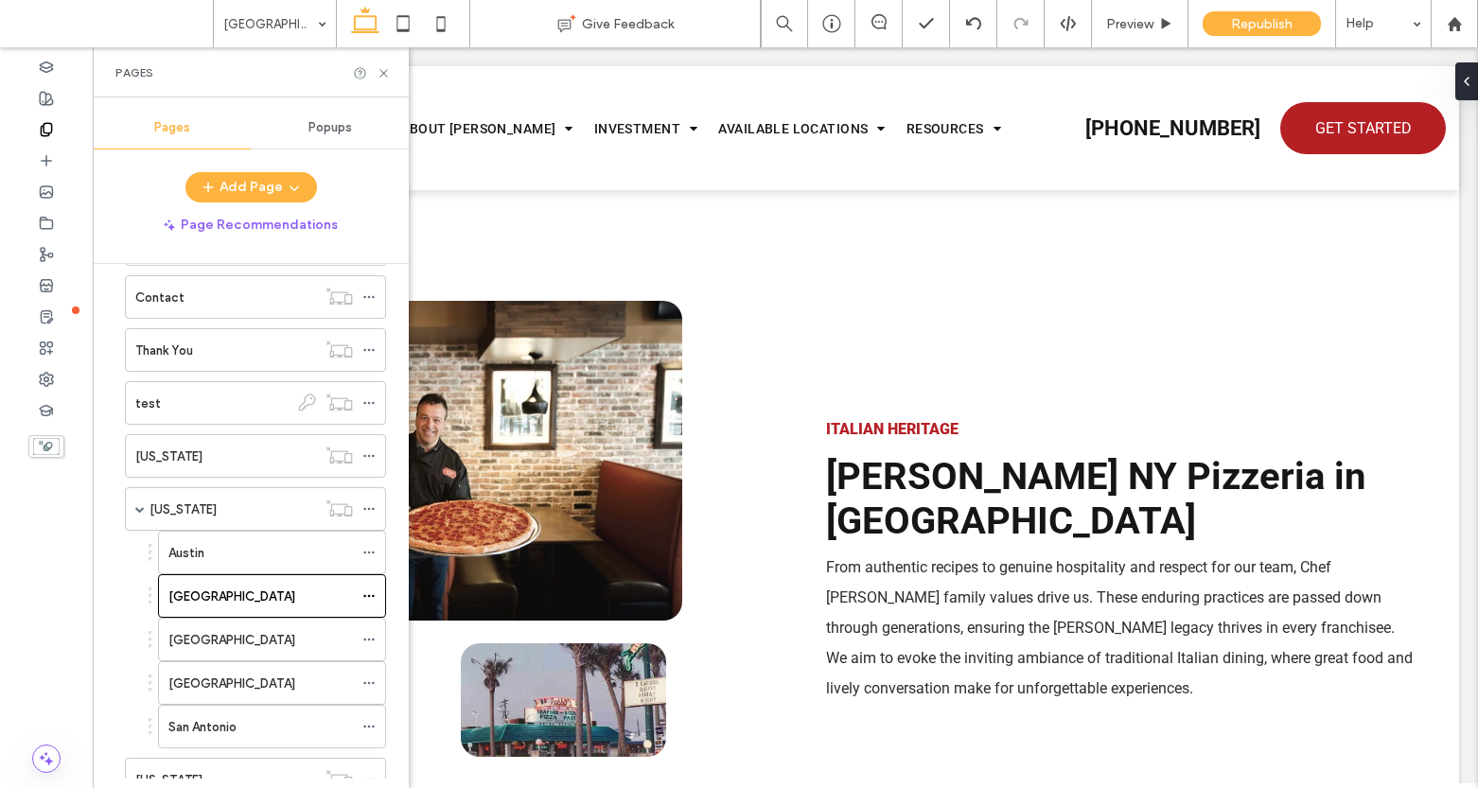
click at [975, 558] on span "From authentic recipes to genuine hospitality and respect for our team, Chef Ru…" at bounding box center [1119, 627] width 587 height 139
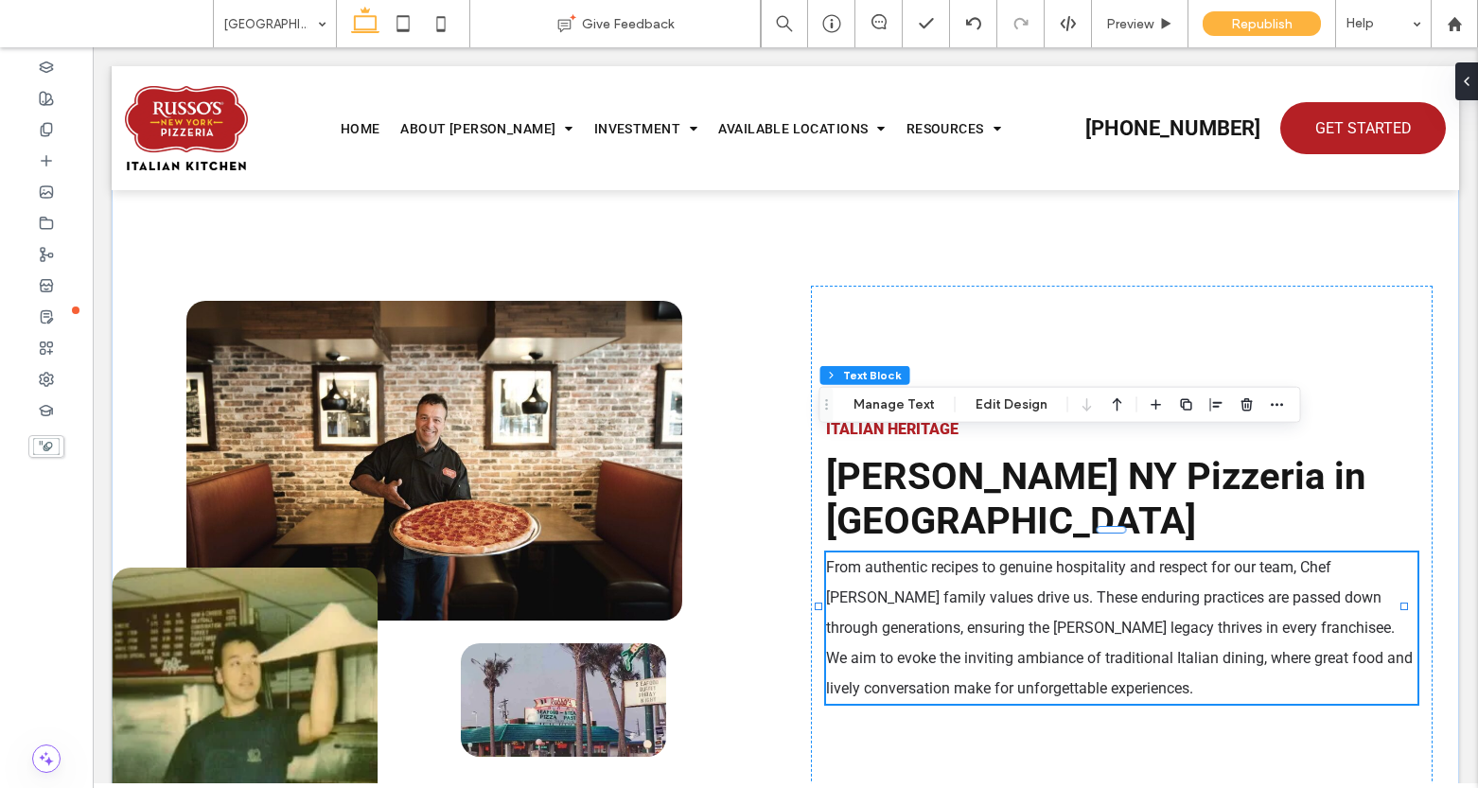
click at [975, 558] on span "From authentic recipes to genuine hospitality and respect for our team, Chef Ru…" at bounding box center [1119, 627] width 587 height 139
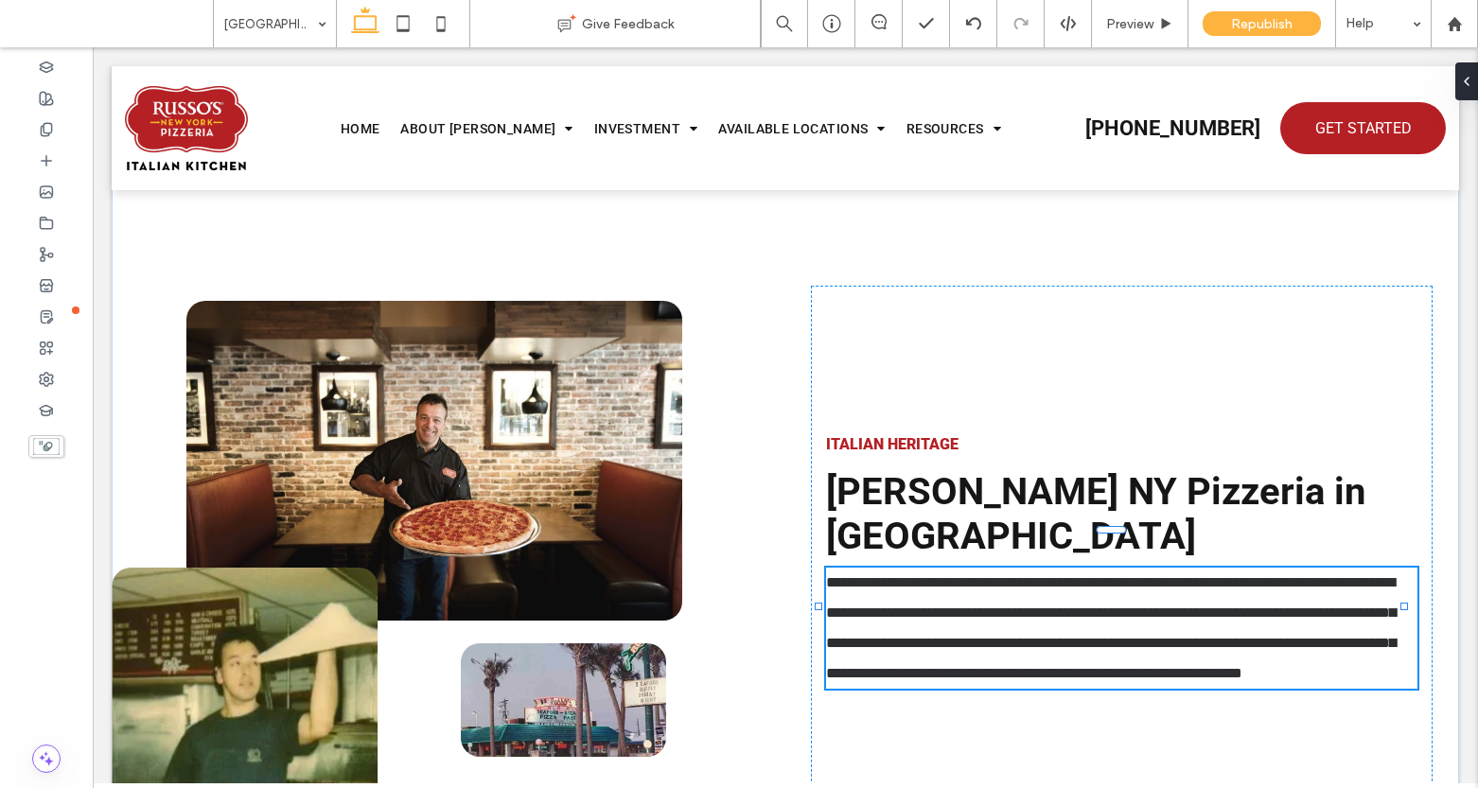
type input "******"
type input "**"
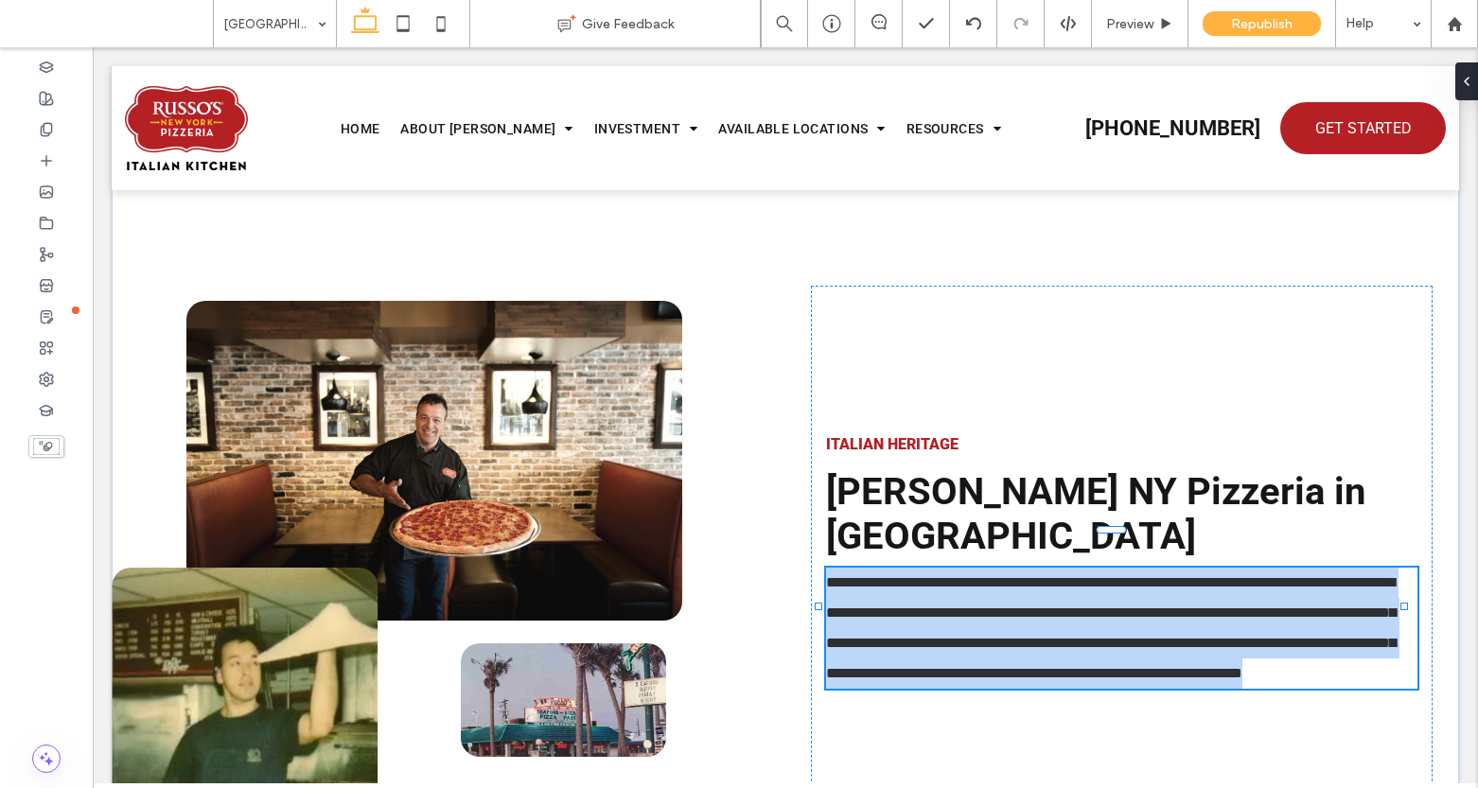
click at [975, 575] on span "**********" at bounding box center [1110, 627] width 569 height 105
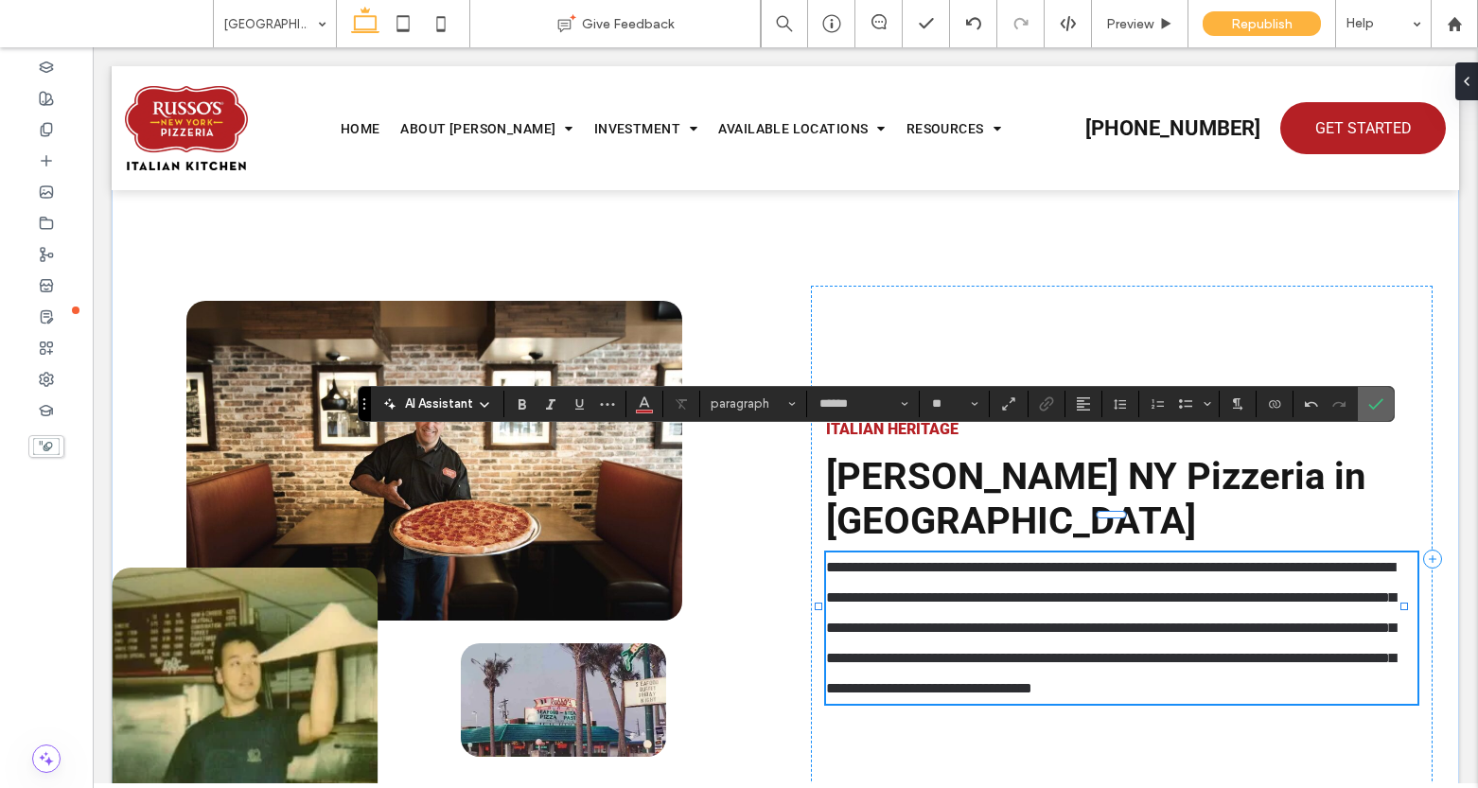
click at [1368, 410] on icon "Confirm" at bounding box center [1375, 403] width 15 height 15
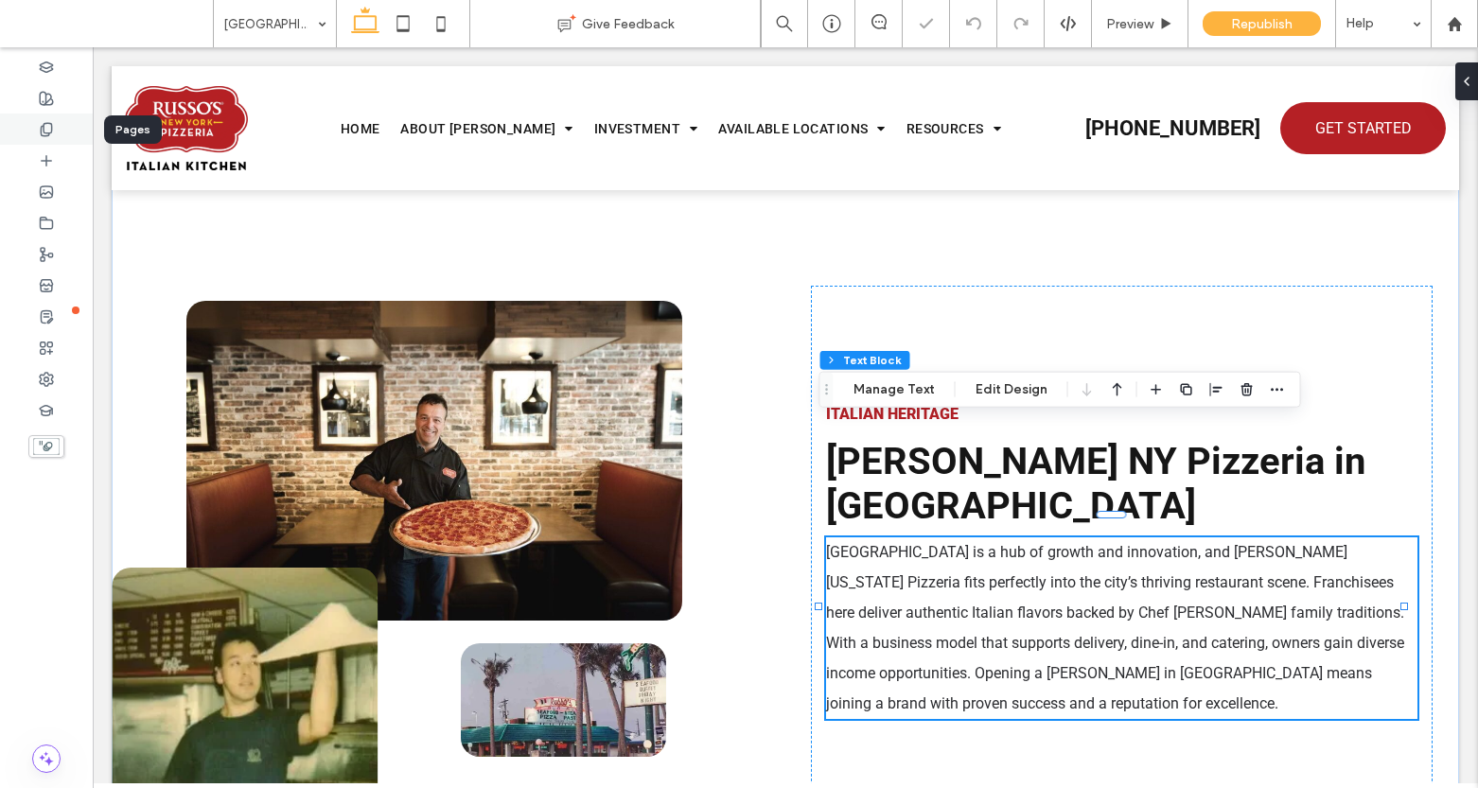
click at [48, 123] on use at bounding box center [46, 129] width 10 height 12
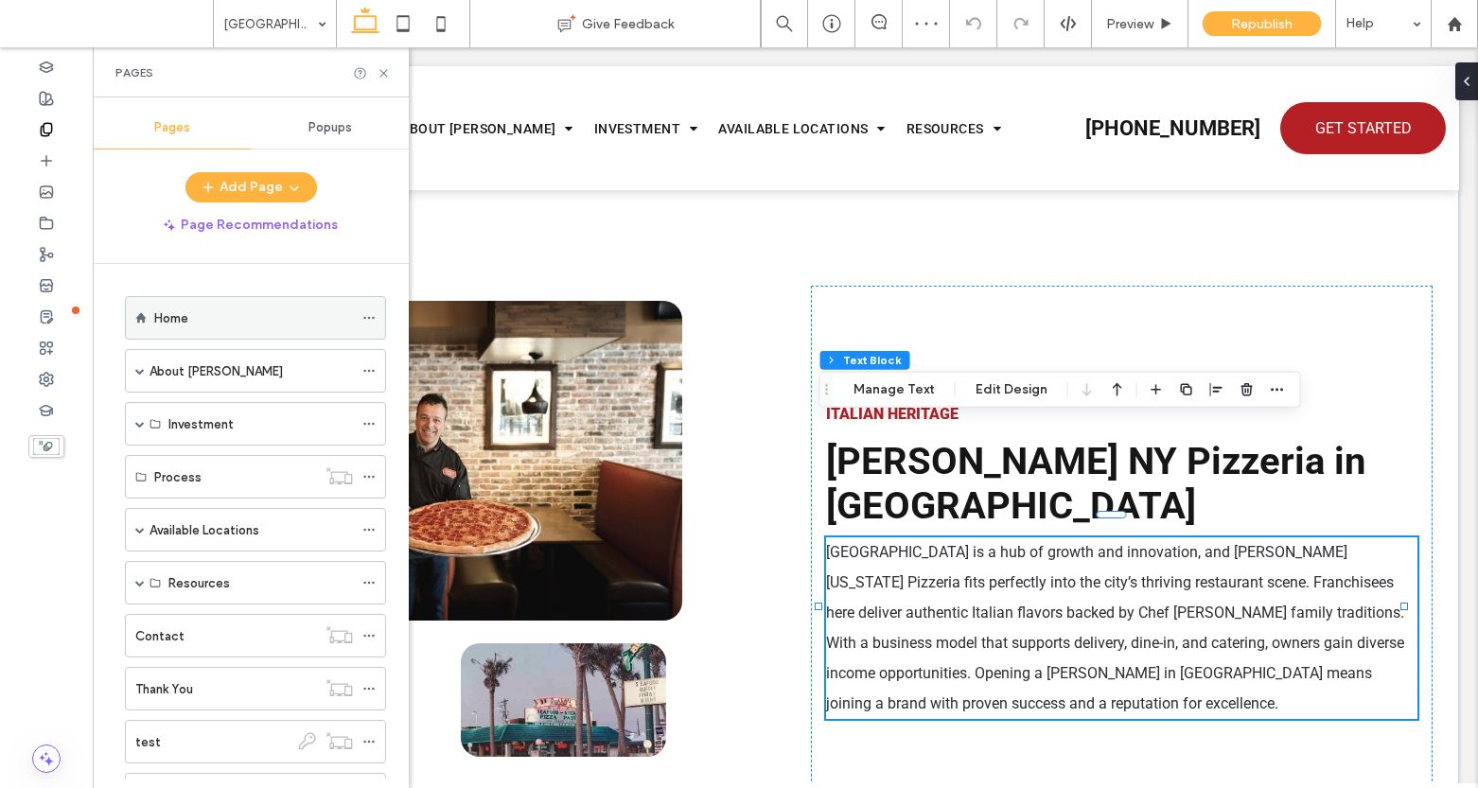
click at [181, 313] on label "Home" at bounding box center [171, 318] width 34 height 33
